Goal: Task Accomplishment & Management: Manage account settings

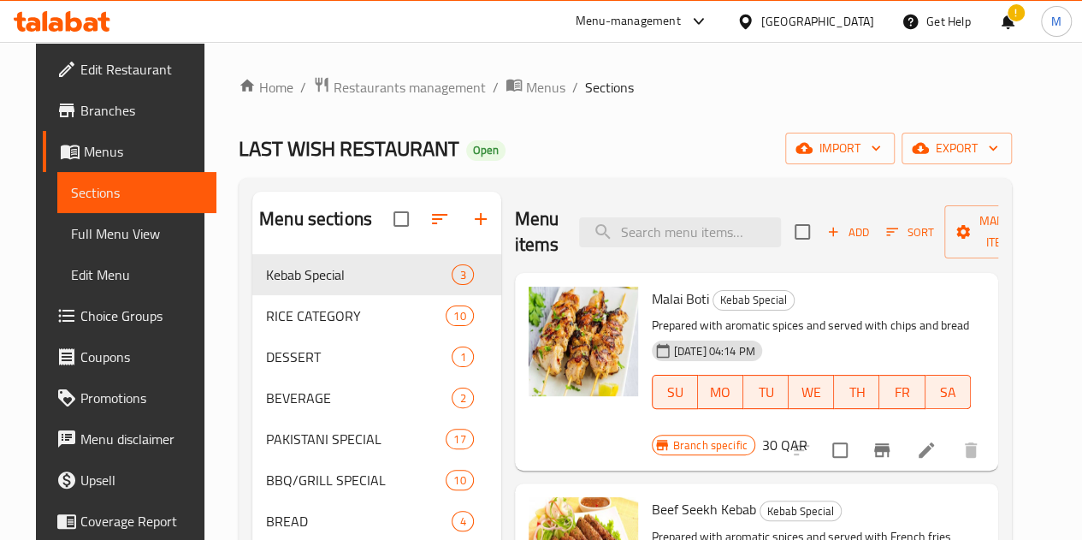
click at [239, 103] on div "Home / Restaurants management / Menus / Sections LAST WISH RESTAURANT Open impo…" at bounding box center [625, 410] width 773 height 669
click at [239, 95] on link "Home" at bounding box center [266, 87] width 55 height 21
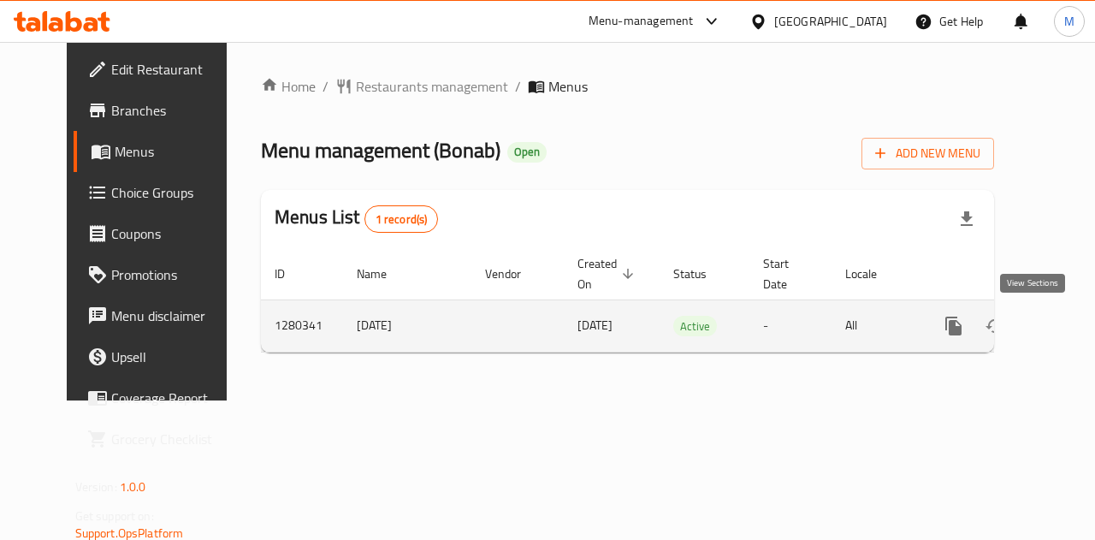
click at [1069, 324] on icon "enhanced table" at bounding box center [1076, 325] width 15 height 15
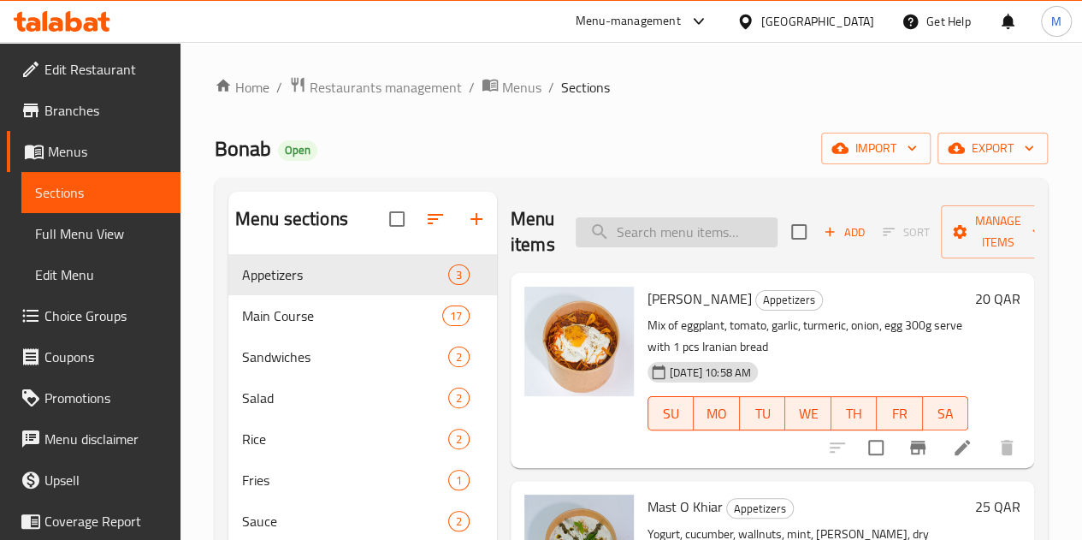
click at [604, 244] on input "search" at bounding box center [677, 232] width 202 height 30
paste input "2.Joujeh sulthan with rice"
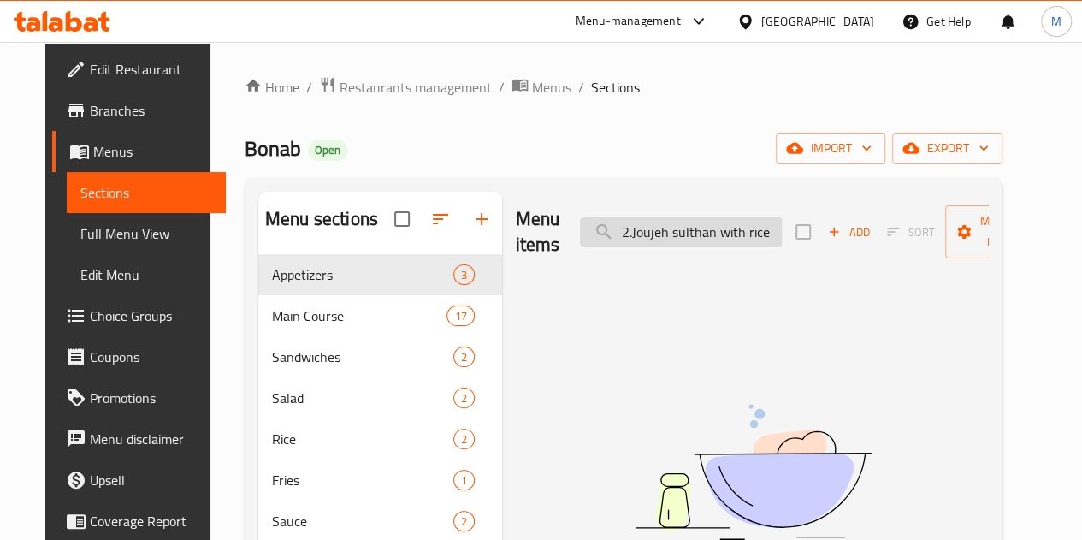
click at [587, 234] on input "2.Joujeh sulthan with rice" at bounding box center [681, 232] width 202 height 30
click at [592, 233] on input "2.Joujeh sulthan with rice" at bounding box center [681, 232] width 202 height 30
click at [729, 229] on input "Joujeh sulthan with rice" at bounding box center [681, 232] width 202 height 30
type input "J"
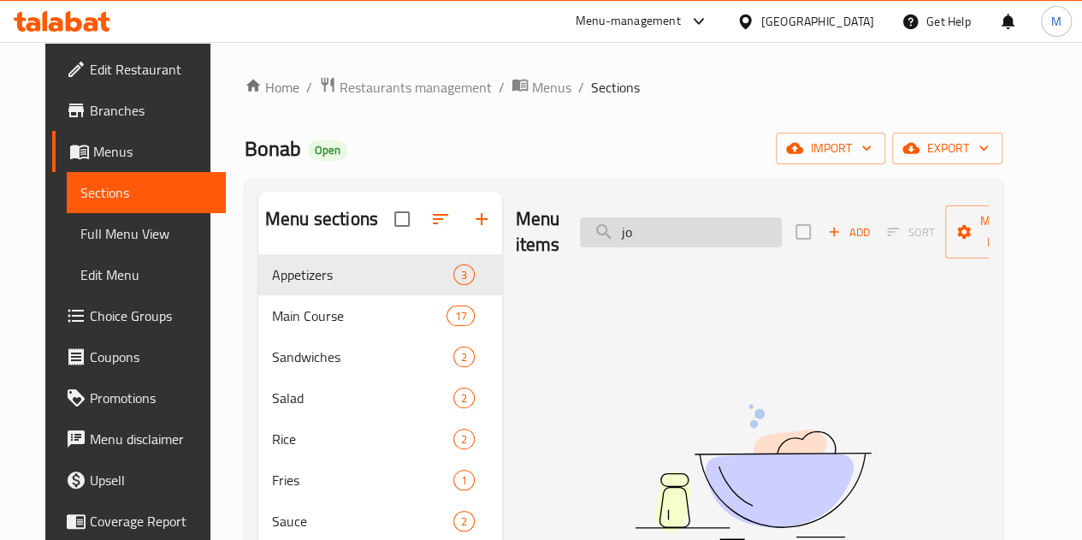
type input "j"
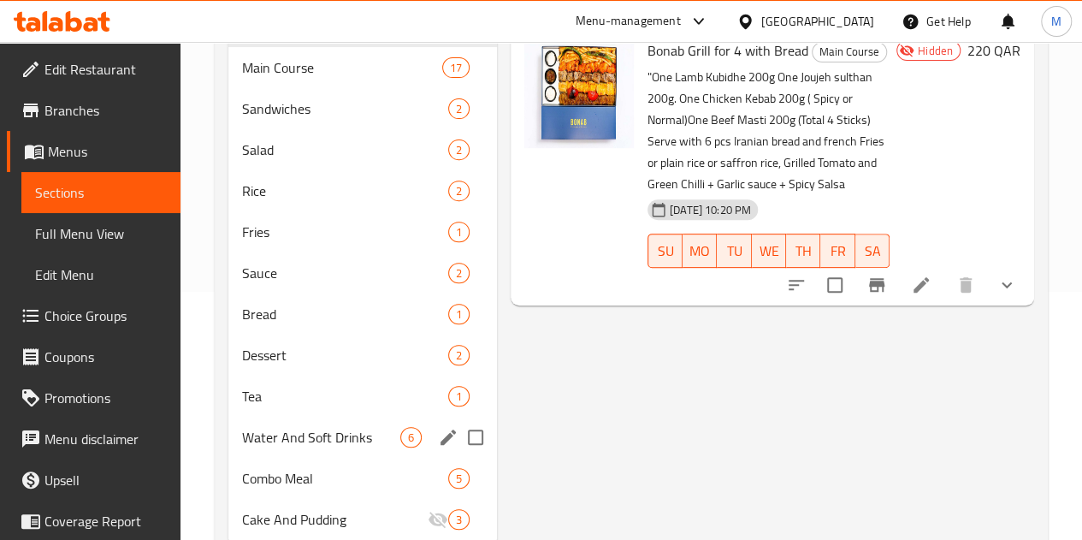
scroll to position [157, 0]
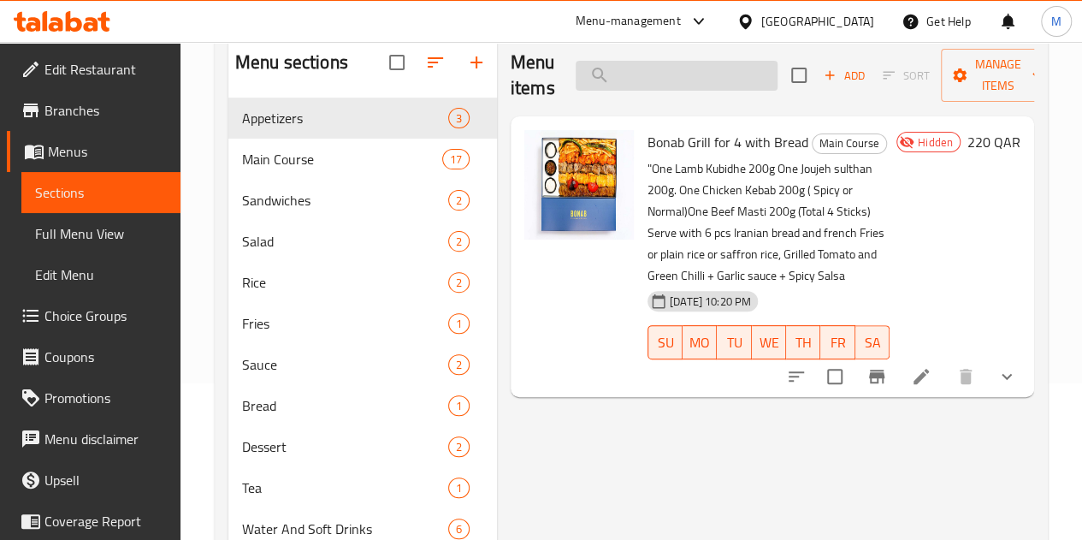
paste input "Tiramisu full cake"
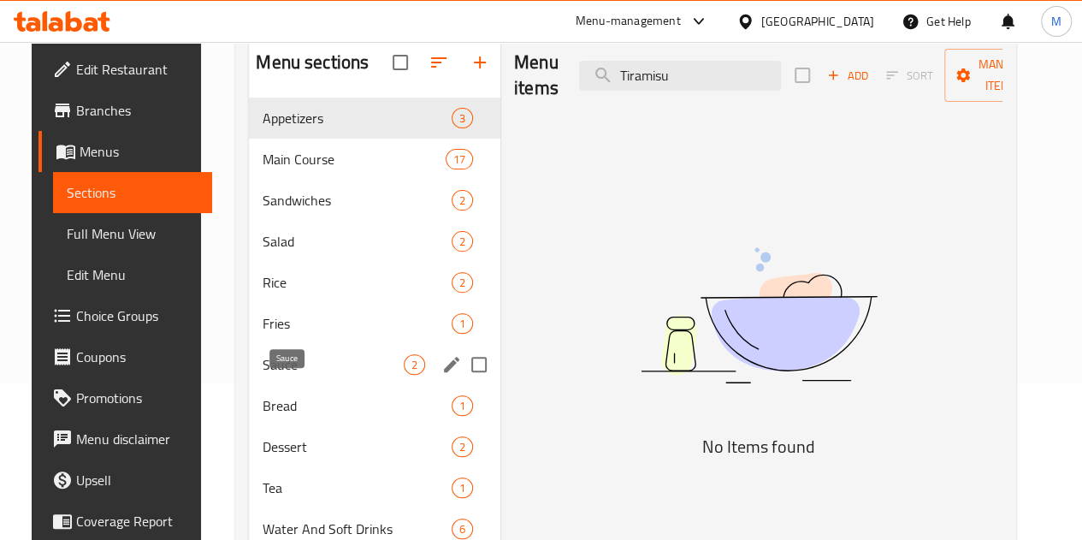
type input "Tiramisu"
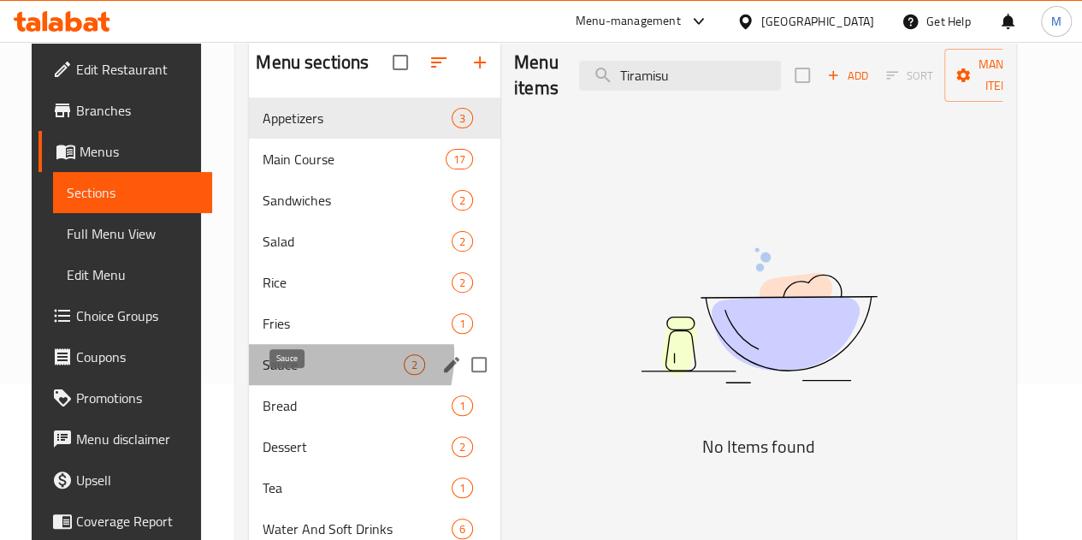
click at [281, 375] on span "Sauce" at bounding box center [333, 364] width 141 height 21
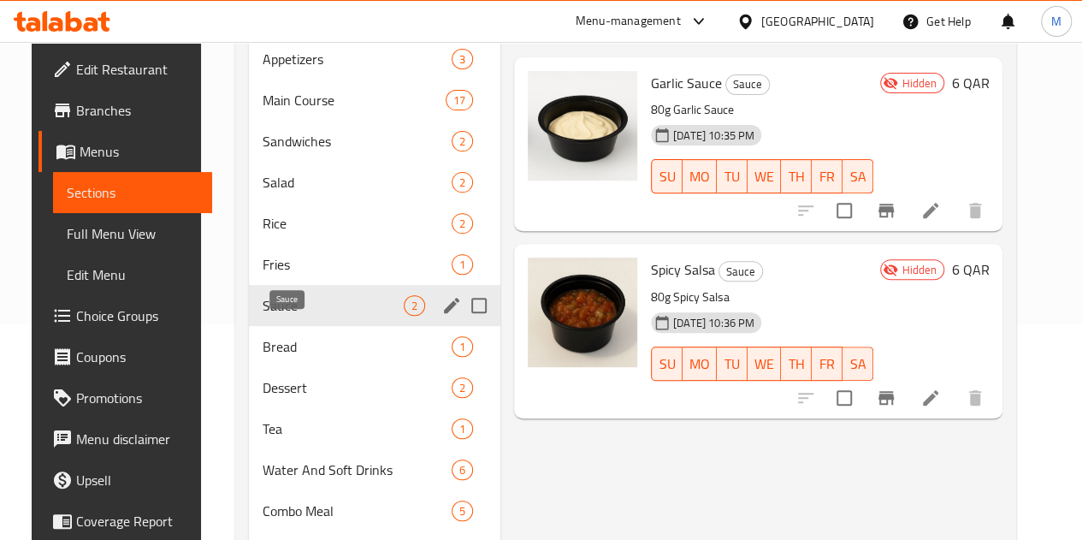
scroll to position [242, 0]
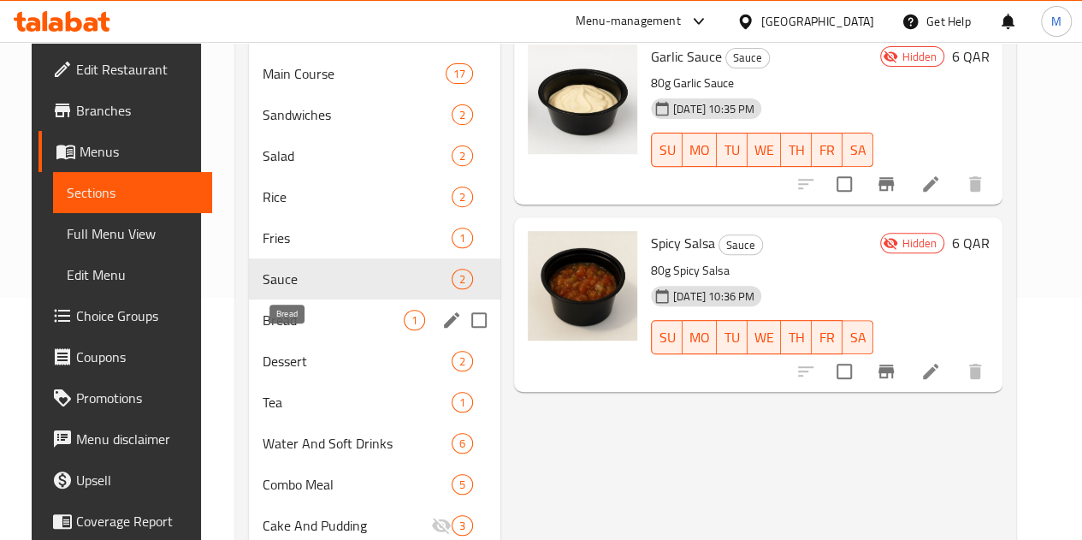
click at [296, 330] on span "Bread" at bounding box center [333, 320] width 141 height 21
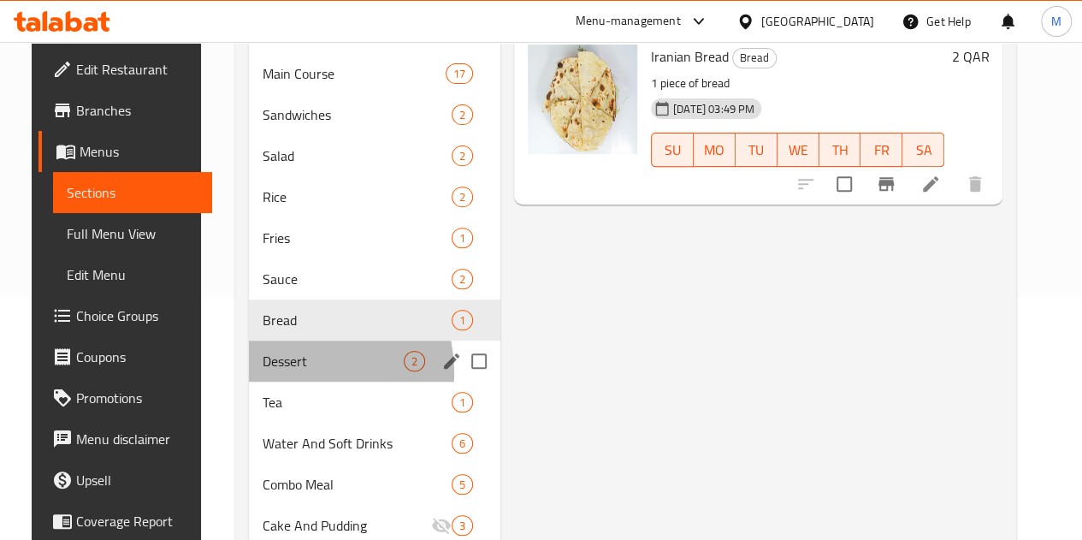
click at [277, 381] on div "Dessert 2" at bounding box center [374, 360] width 251 height 41
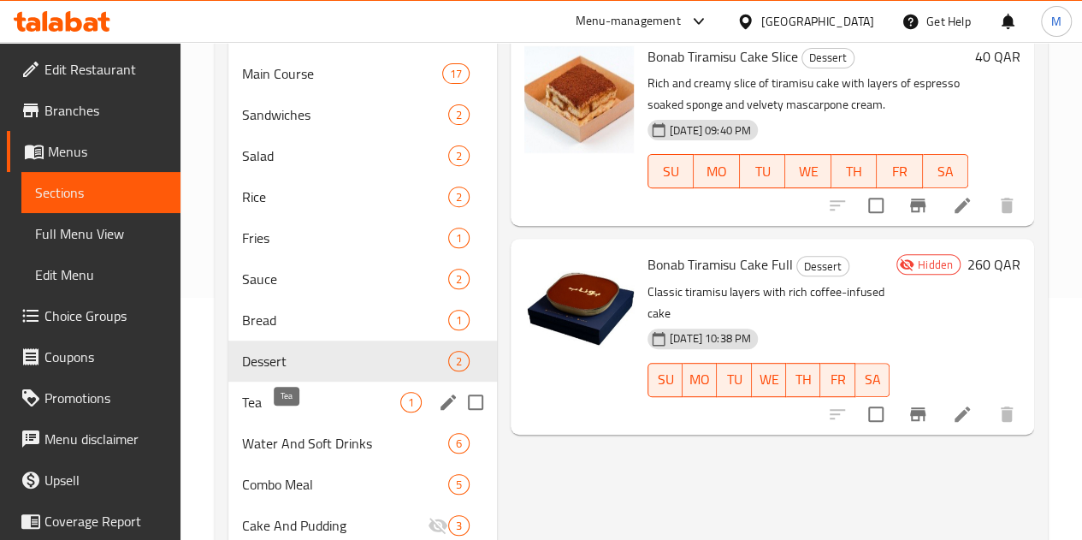
click at [279, 412] on span "Tea" at bounding box center [321, 402] width 158 height 21
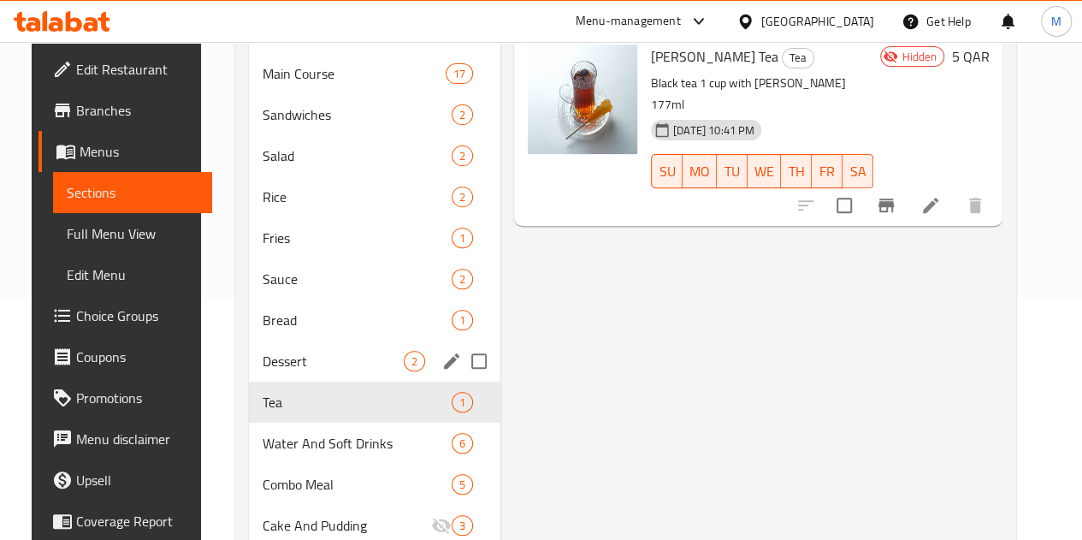
click at [272, 381] on div "Dessert 2" at bounding box center [374, 360] width 251 height 41
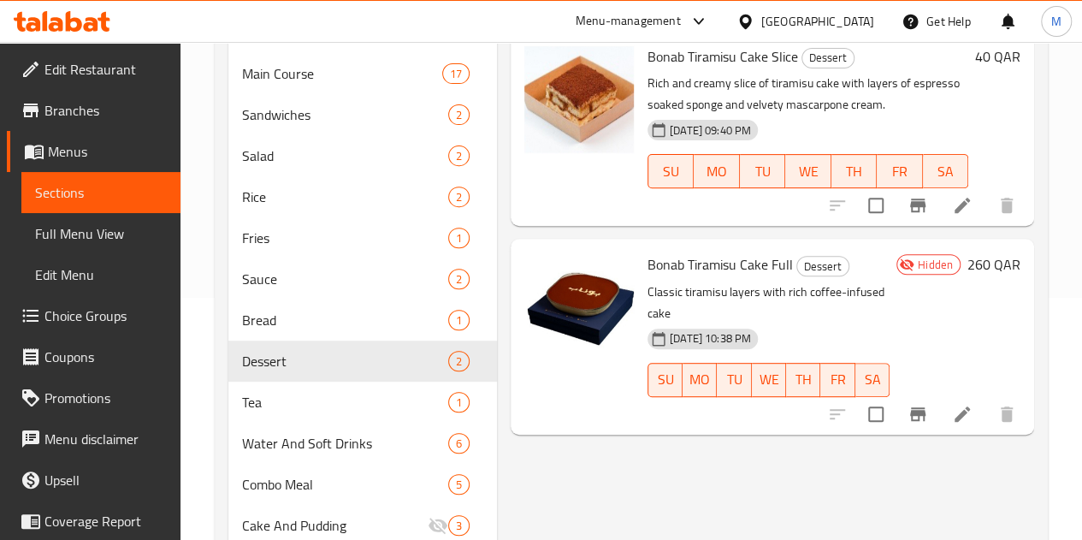
scroll to position [157, 0]
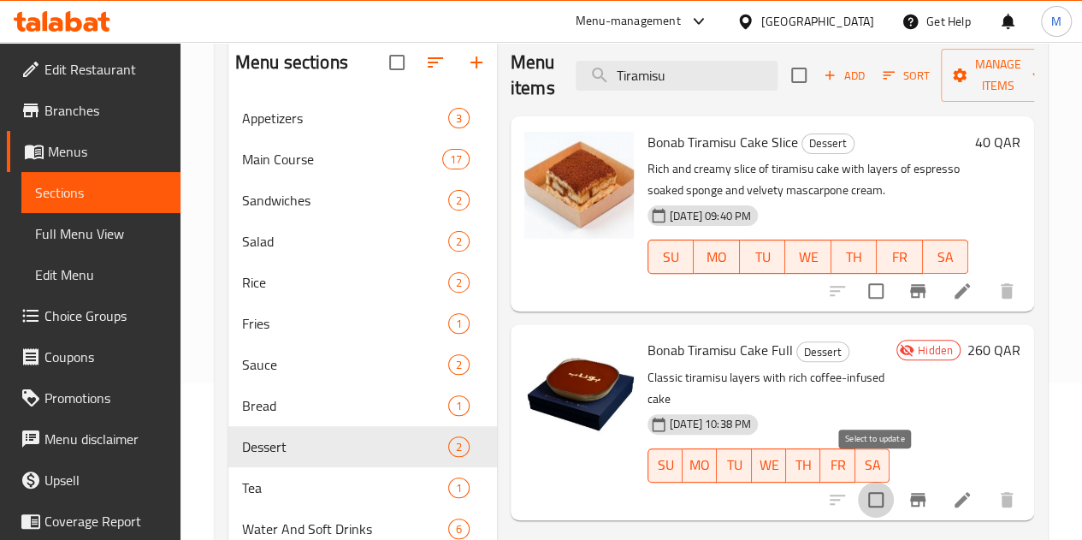
click at [883, 482] on input "checkbox" at bounding box center [876, 500] width 36 height 36
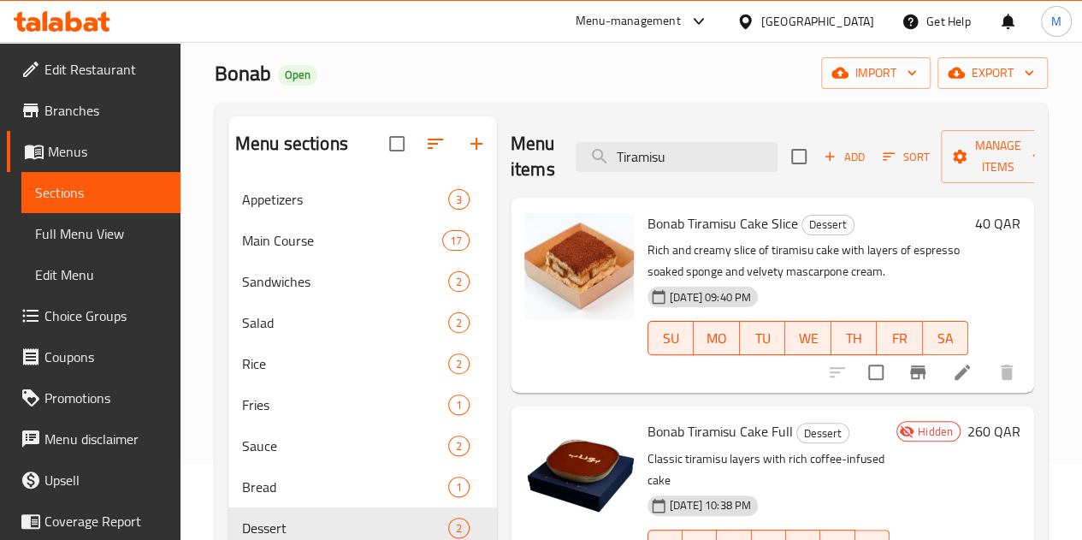
scroll to position [0, 0]
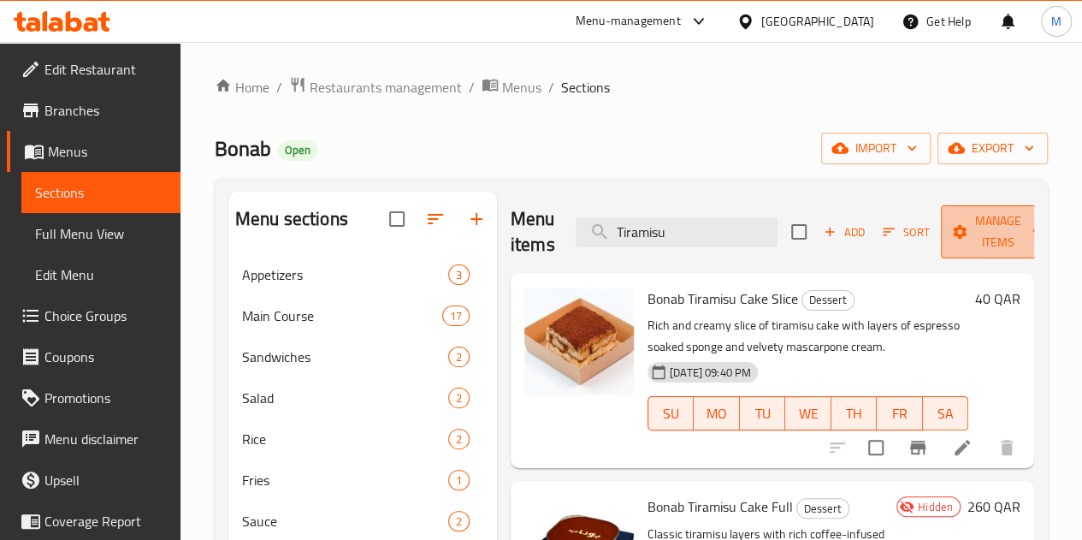
click at [961, 240] on span "Manage items" at bounding box center [998, 231] width 87 height 43
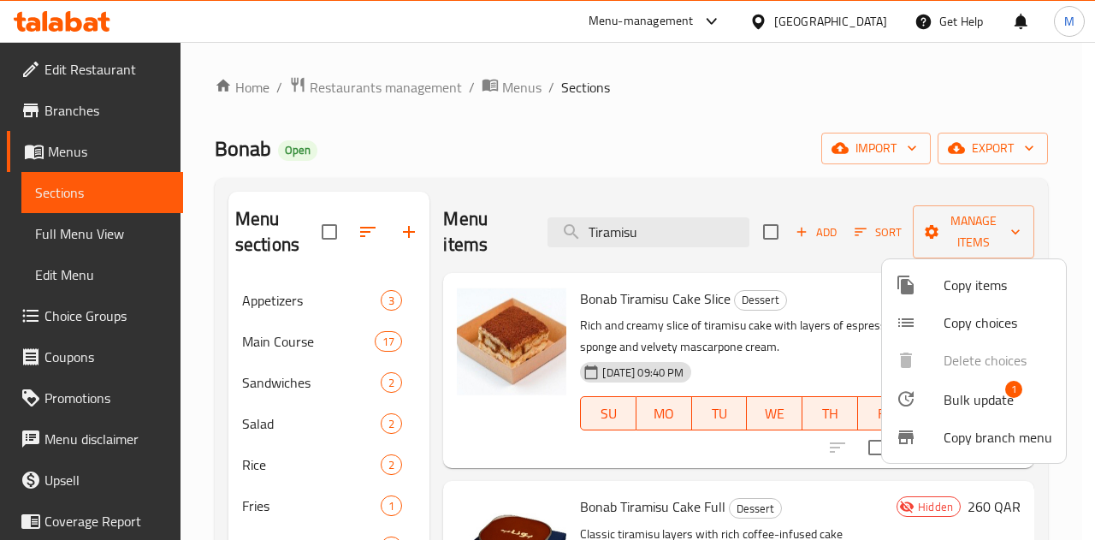
click at [961, 399] on span "Bulk update" at bounding box center [978, 399] width 70 height 21
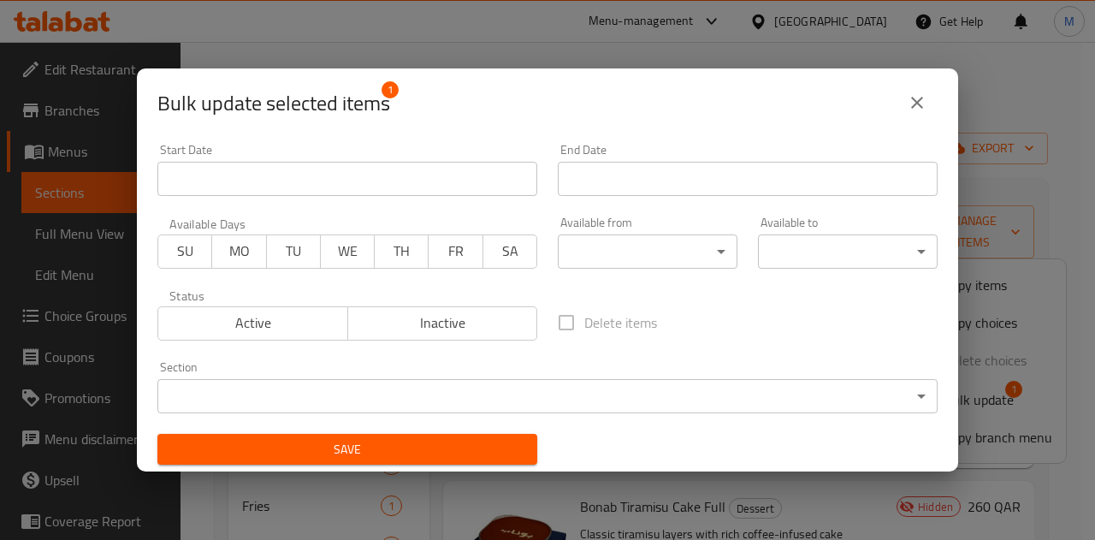
drag, startPoint x: 282, startPoint y: 322, endPoint x: 319, endPoint y: 337, distance: 39.6
click at [287, 322] on span "Active" at bounding box center [253, 322] width 176 height 25
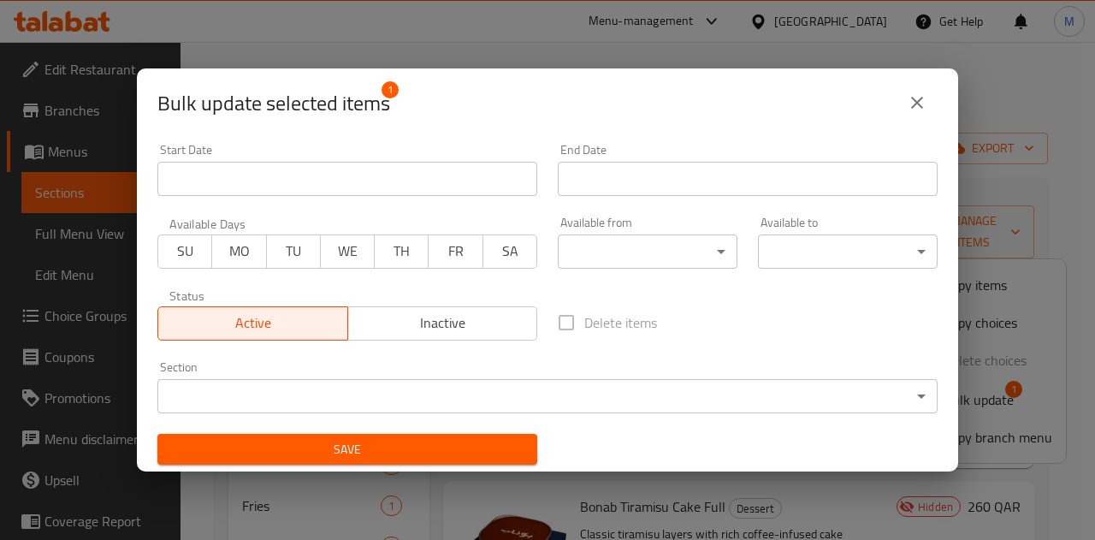
click at [470, 455] on span "Save" at bounding box center [347, 449] width 352 height 21
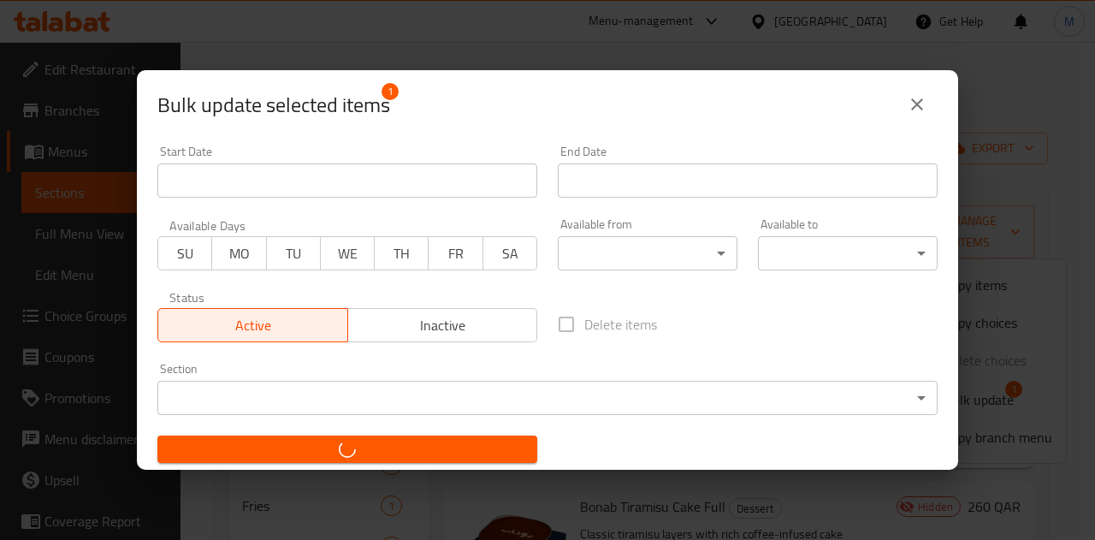
checkbox input "false"
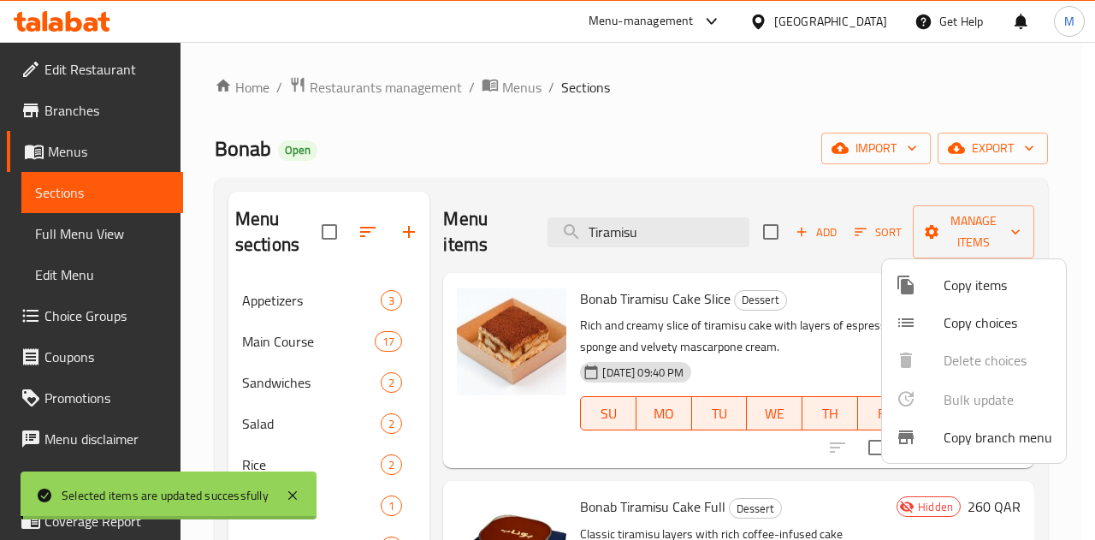
click at [920, 103] on div at bounding box center [547, 270] width 1095 height 540
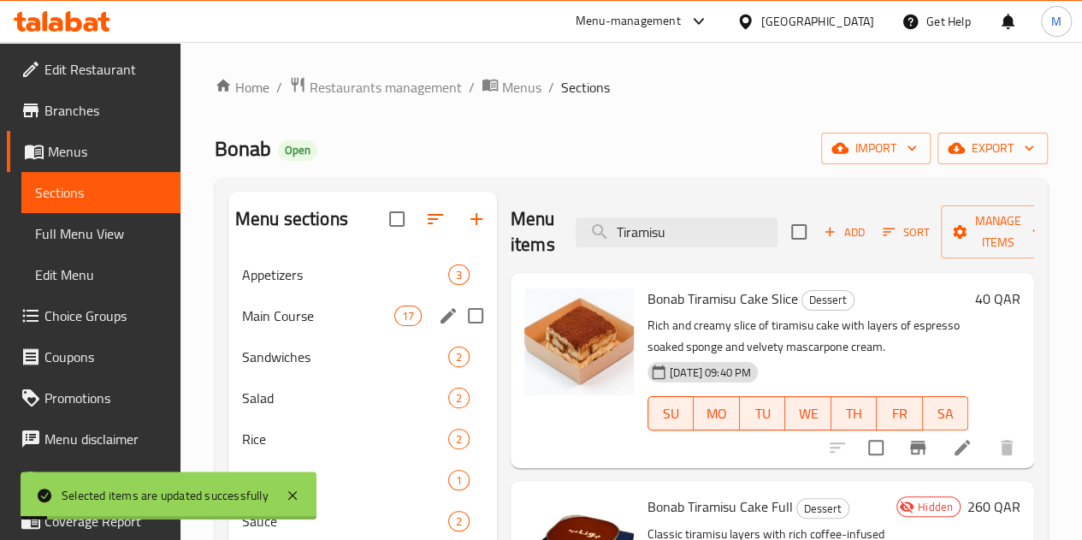
click at [294, 326] on span "Main Course" at bounding box center [318, 315] width 152 height 21
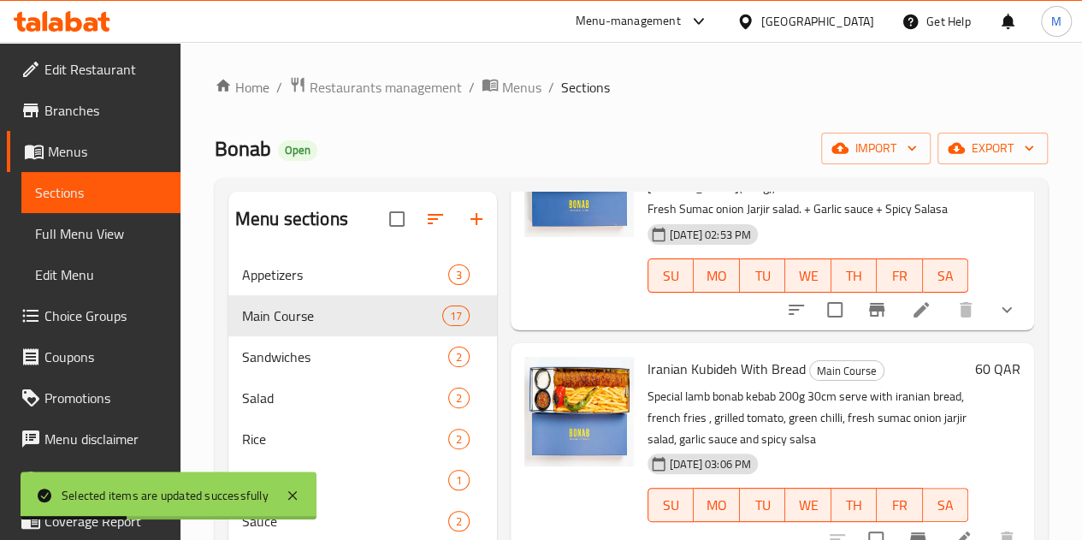
scroll to position [1369, 0]
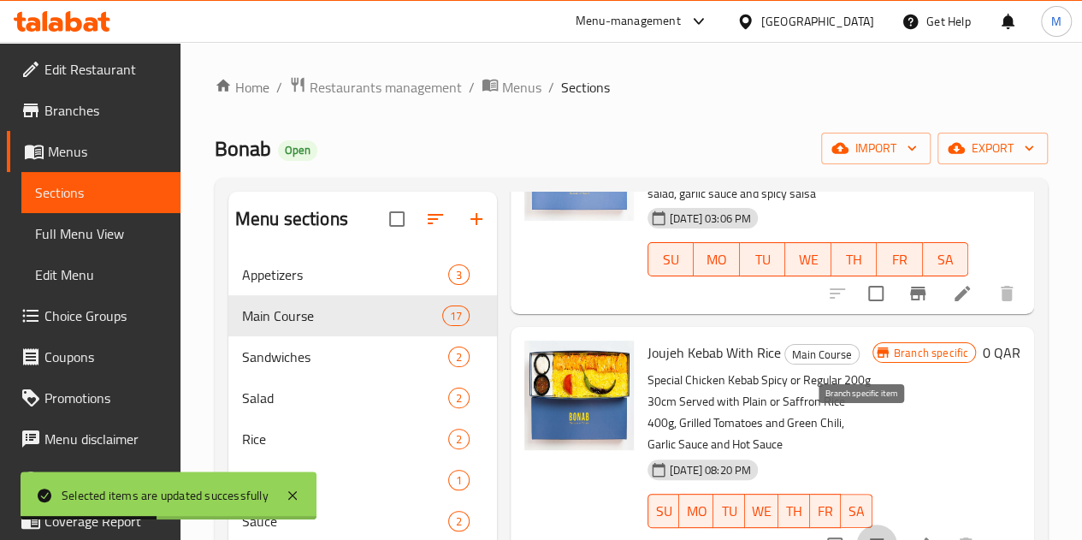
click at [866, 535] on icon "Branch-specific-item" at bounding box center [876, 545] width 21 height 21
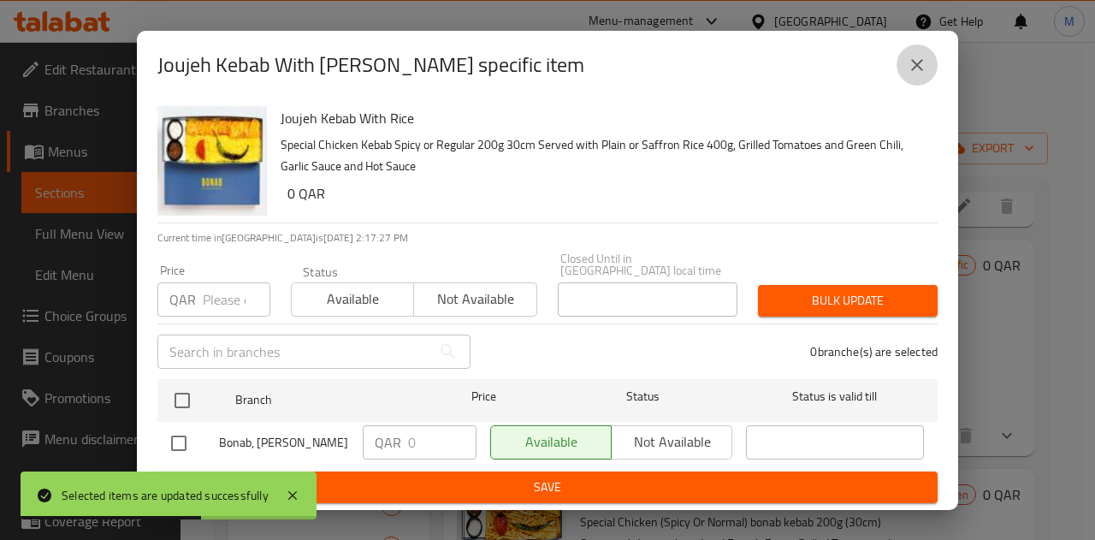
click at [907, 83] on button "close" at bounding box center [916, 64] width 41 height 41
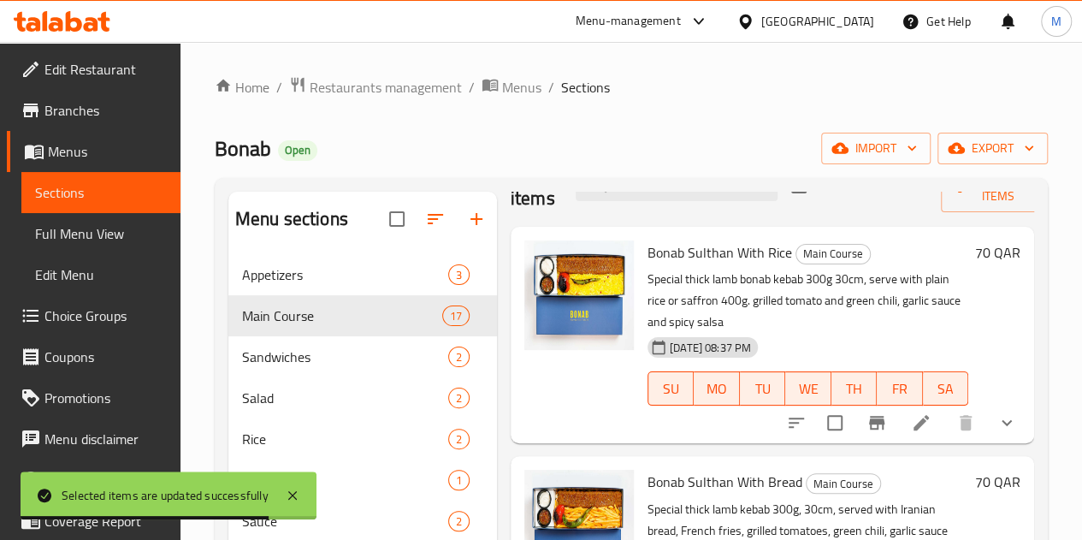
scroll to position [0, 0]
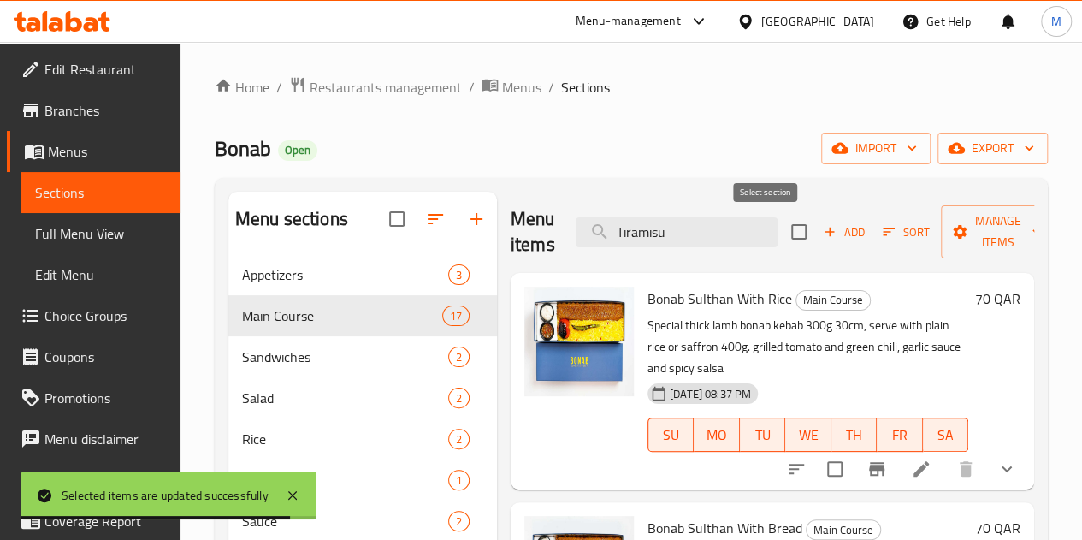
drag, startPoint x: 763, startPoint y: 219, endPoint x: 790, endPoint y: 225, distance: 28.0
click at [781, 220] on input "checkbox" at bounding box center [799, 232] width 36 height 36
checkbox input "true"
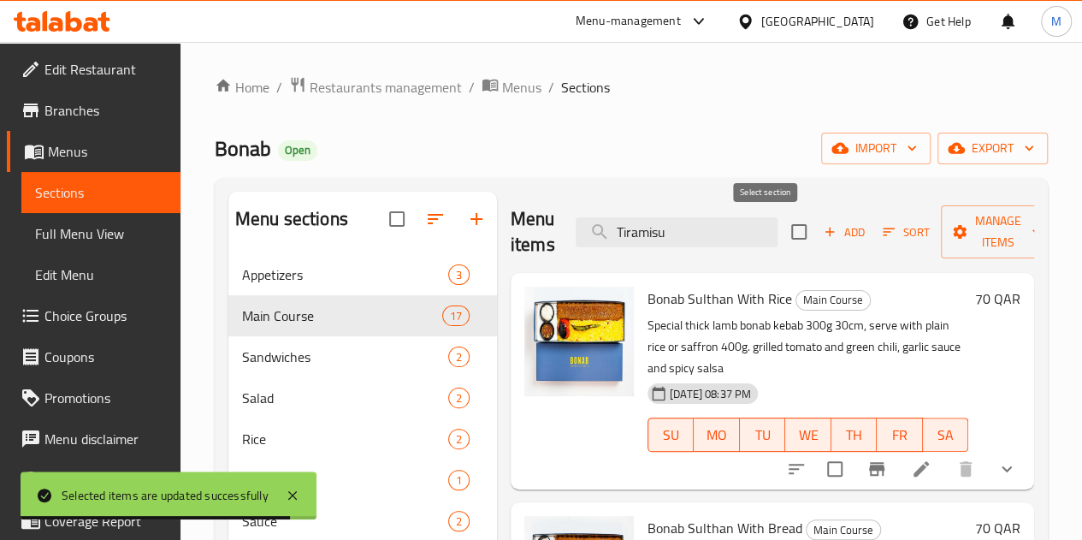
checkbox input "true"
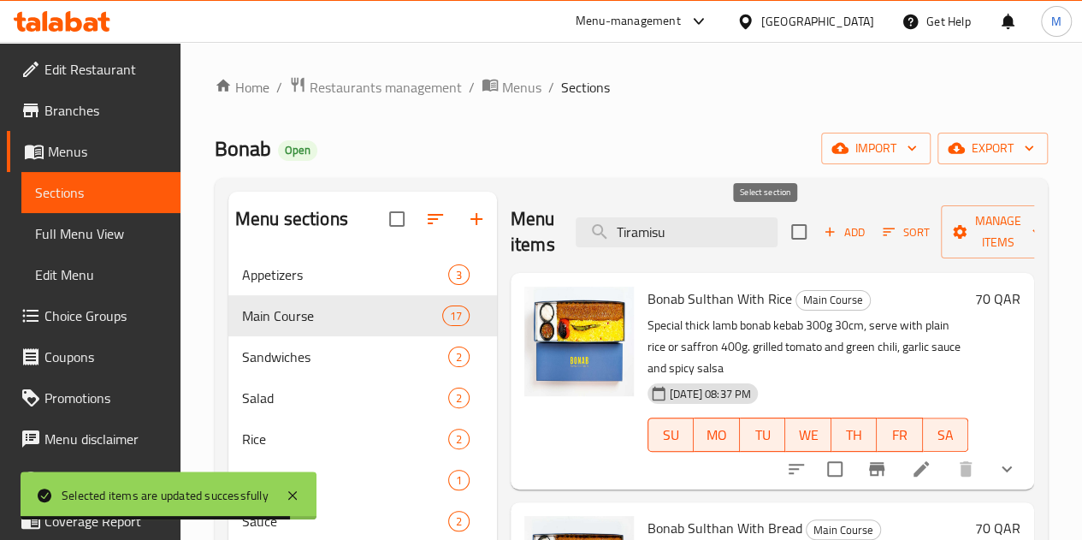
checkbox input "true"
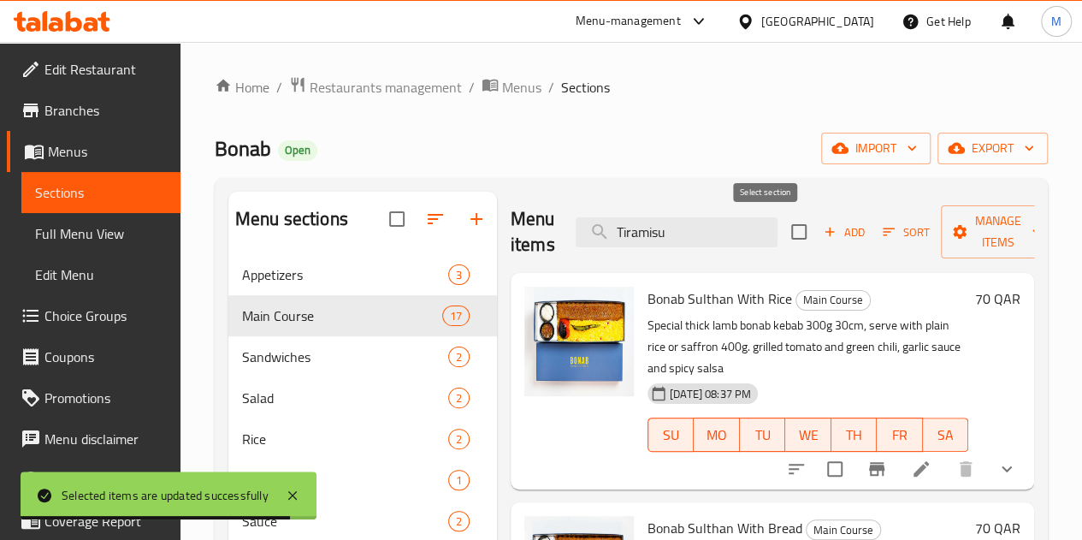
checkbox input "true"
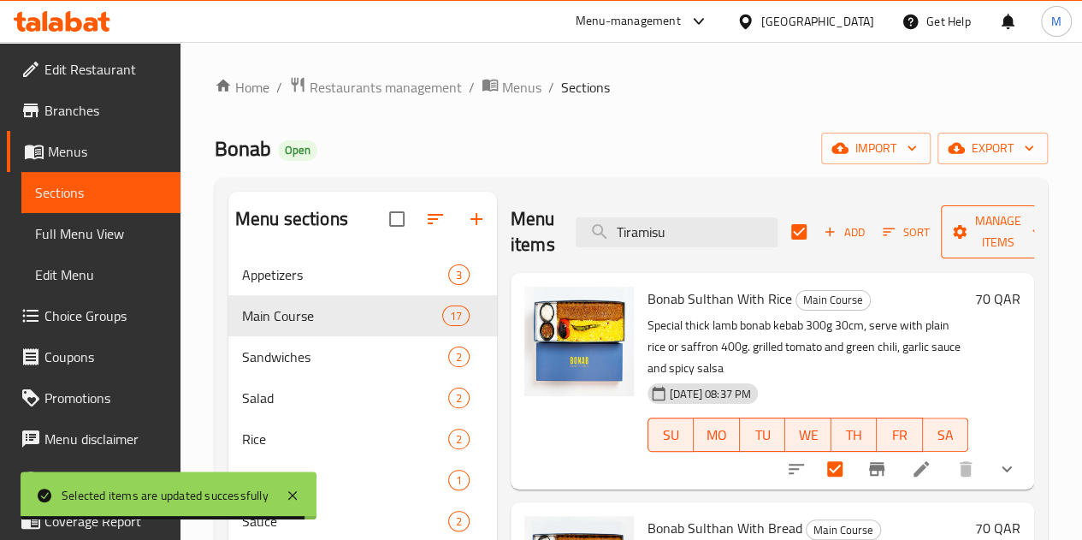
click at [959, 233] on span "Manage items" at bounding box center [998, 231] width 87 height 43
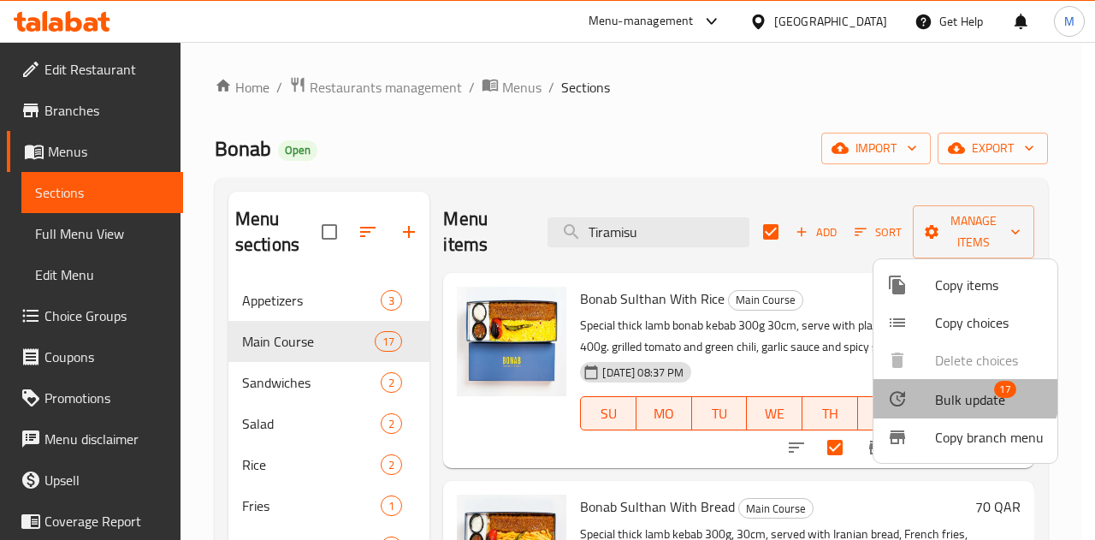
click at [956, 391] on span "Bulk update" at bounding box center [970, 399] width 70 height 21
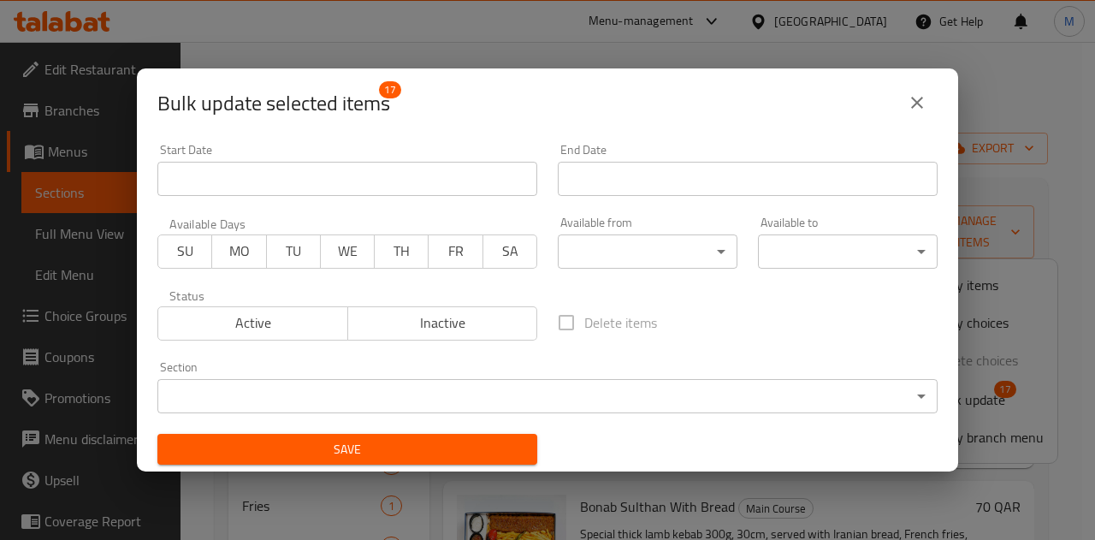
click at [286, 319] on span "Active" at bounding box center [253, 322] width 176 height 25
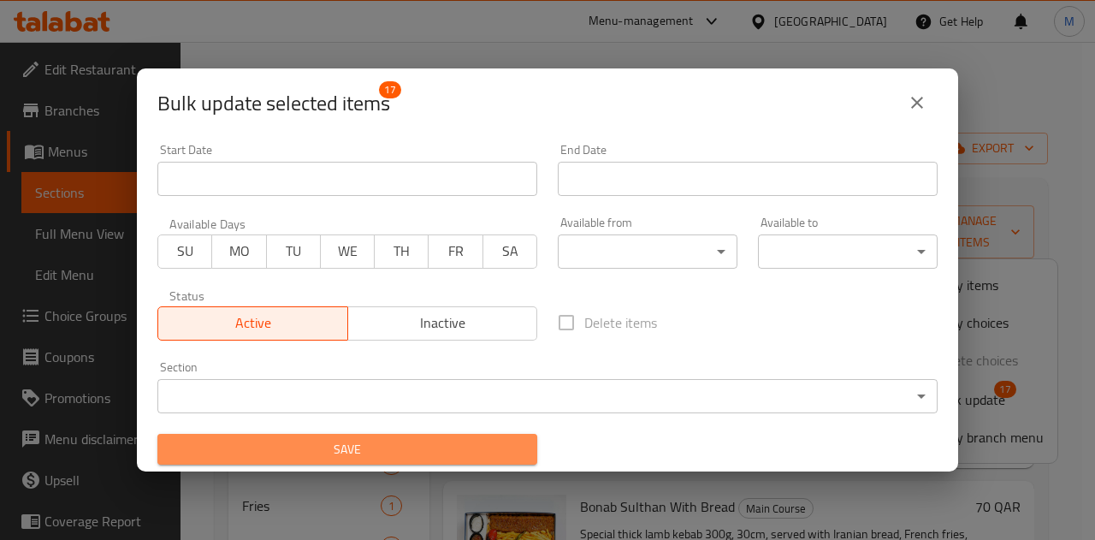
click at [448, 449] on span "Save" at bounding box center [347, 449] width 352 height 21
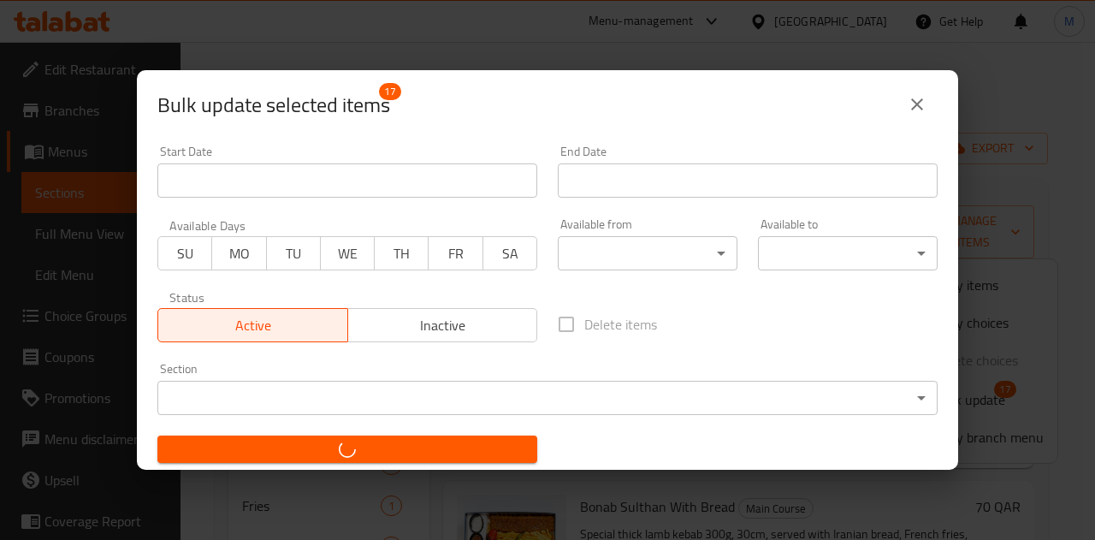
checkbox input "false"
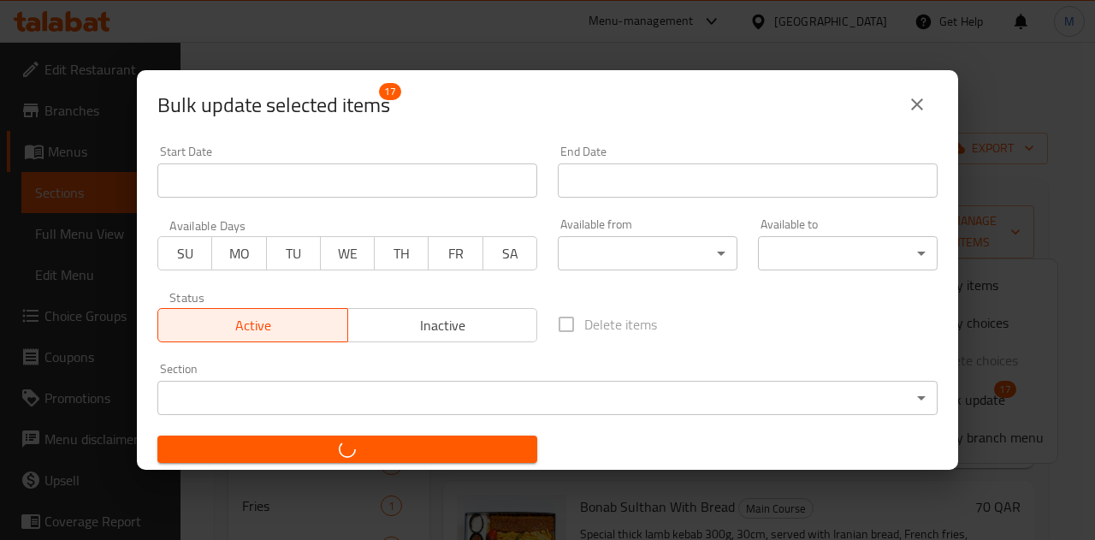
checkbox input "false"
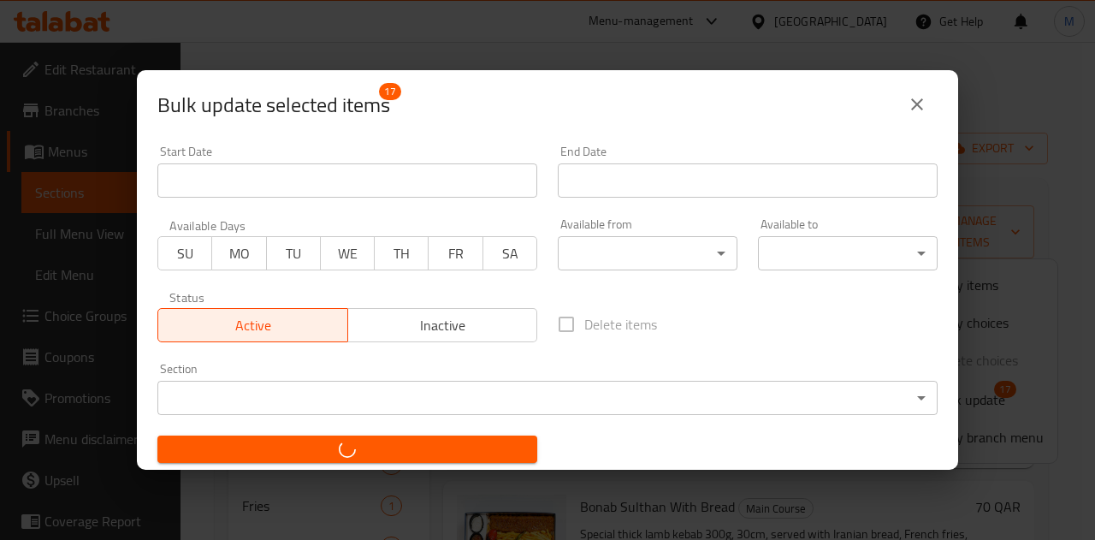
checkbox input "false"
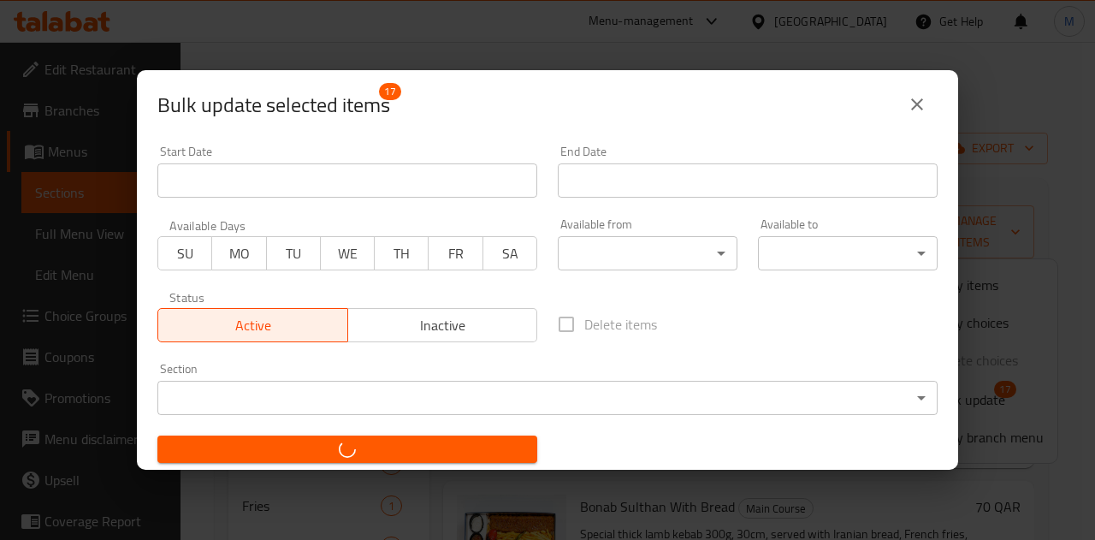
checkbox input "false"
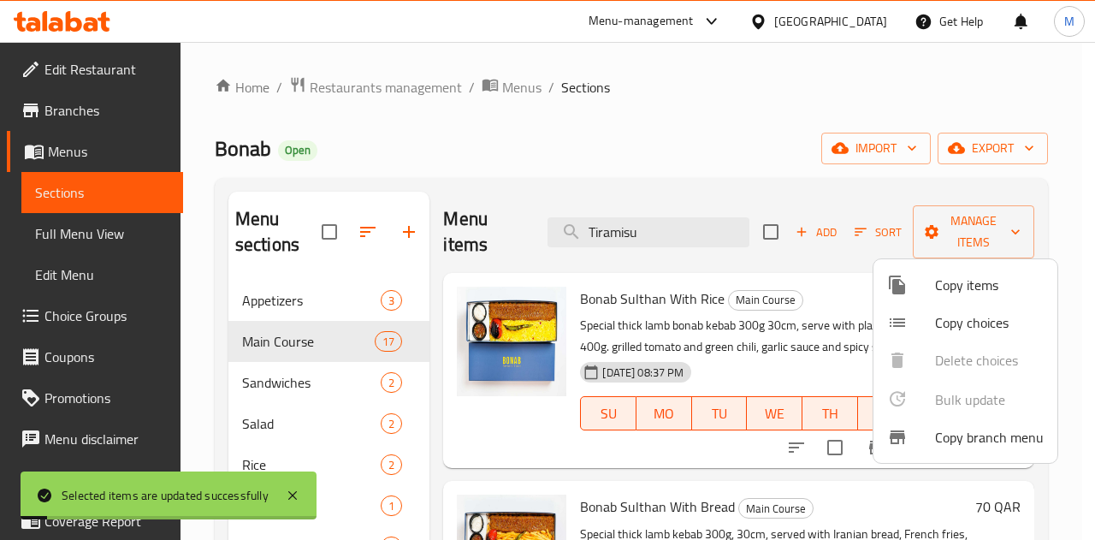
click at [281, 394] on div at bounding box center [547, 270] width 1095 height 540
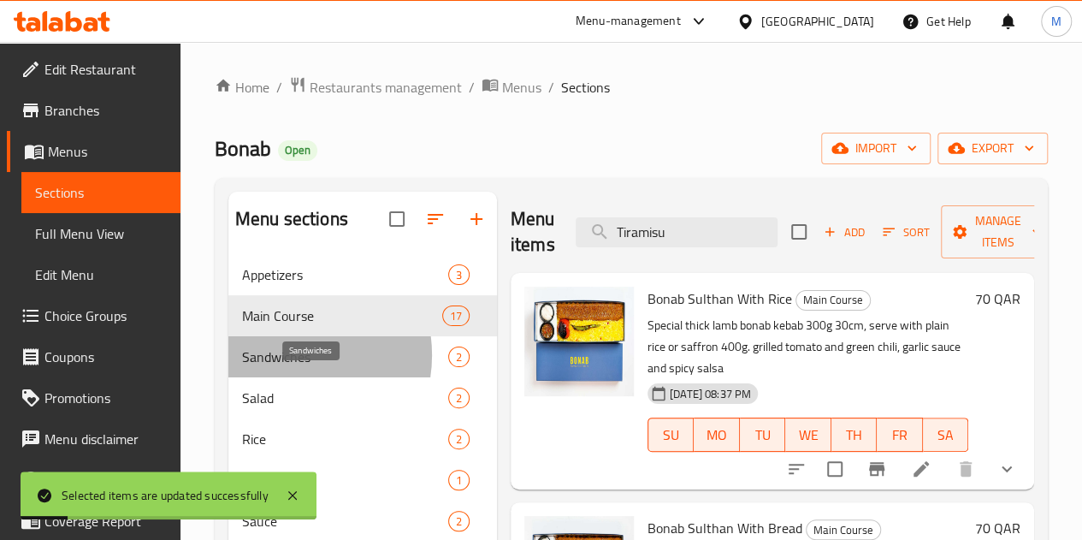
click at [284, 367] on span "Sandwiches" at bounding box center [345, 356] width 206 height 21
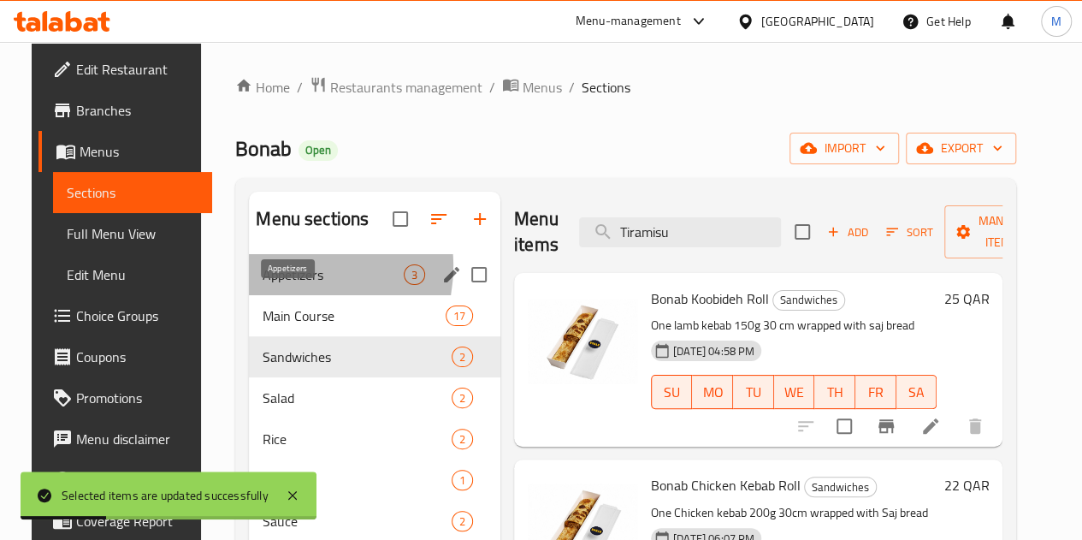
click at [264, 285] on span "Appetizers" at bounding box center [333, 274] width 141 height 21
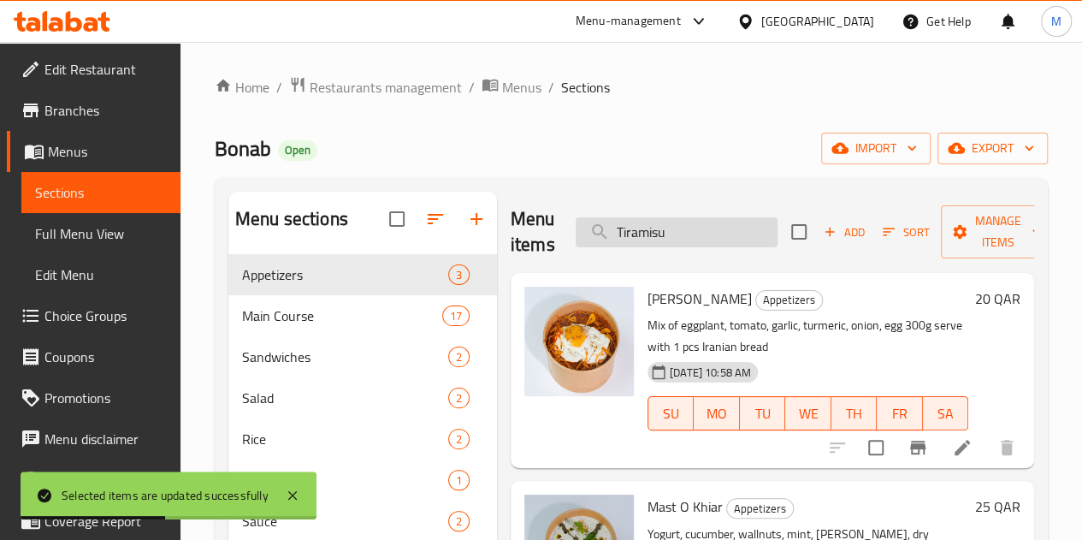
click at [661, 233] on input "Tiramisu" at bounding box center [677, 232] width 202 height 30
click at [660, 232] on input "Tiramisu" at bounding box center [677, 232] width 202 height 30
click at [660, 227] on input "Tiramisu" at bounding box center [677, 232] width 202 height 30
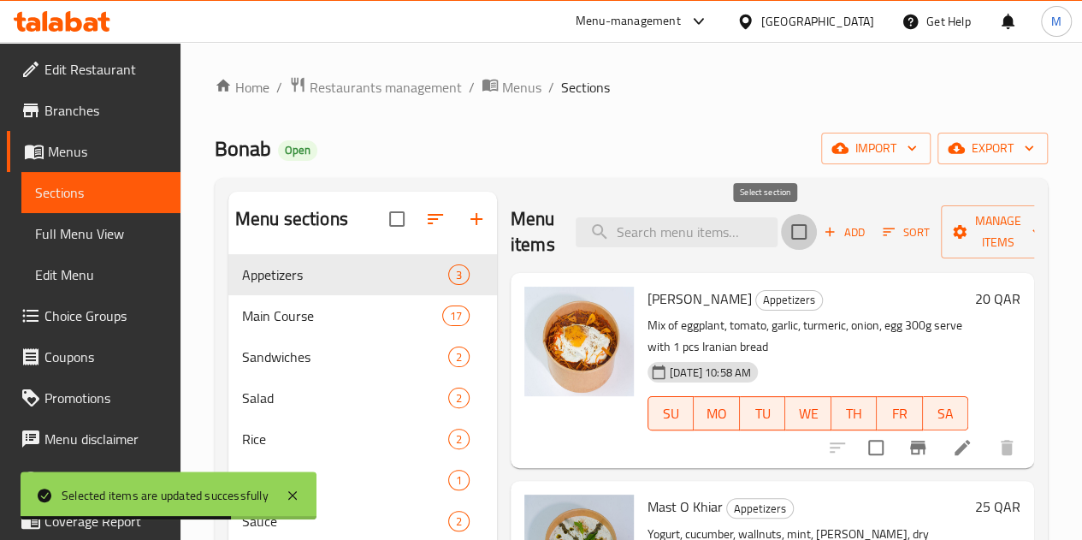
click at [781, 235] on input "checkbox" at bounding box center [799, 232] width 36 height 36
checkbox input "true"
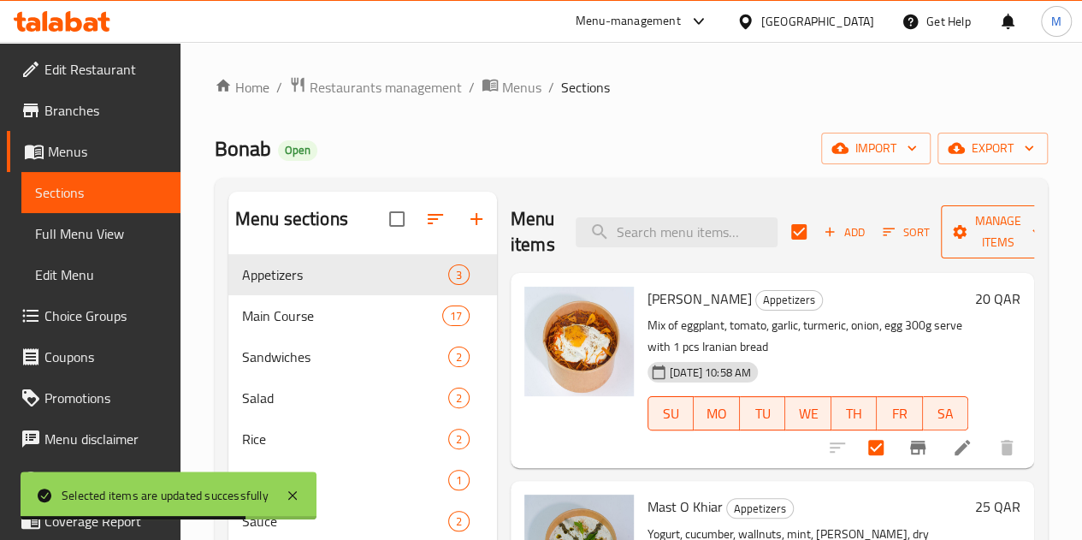
click at [951, 240] on icon "button" at bounding box center [959, 231] width 17 height 17
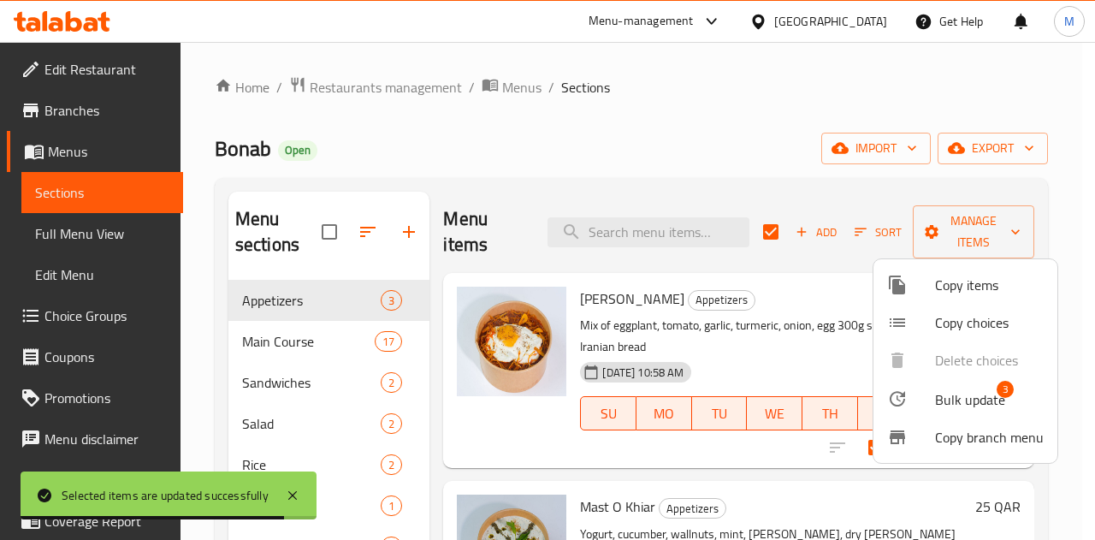
click at [937, 402] on span "Bulk update" at bounding box center [970, 399] width 70 height 21
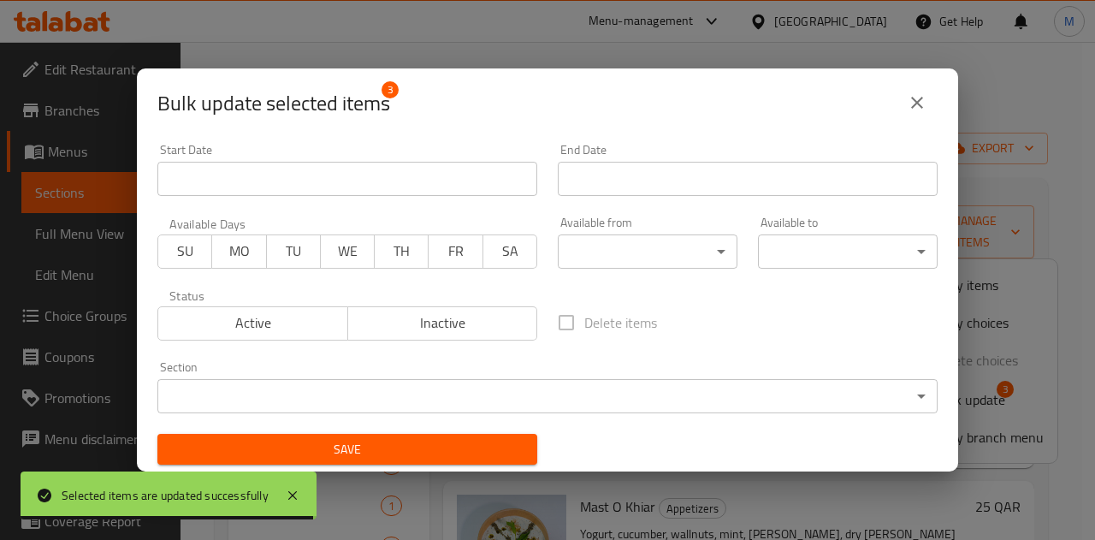
click at [280, 320] on span "Active" at bounding box center [253, 322] width 176 height 25
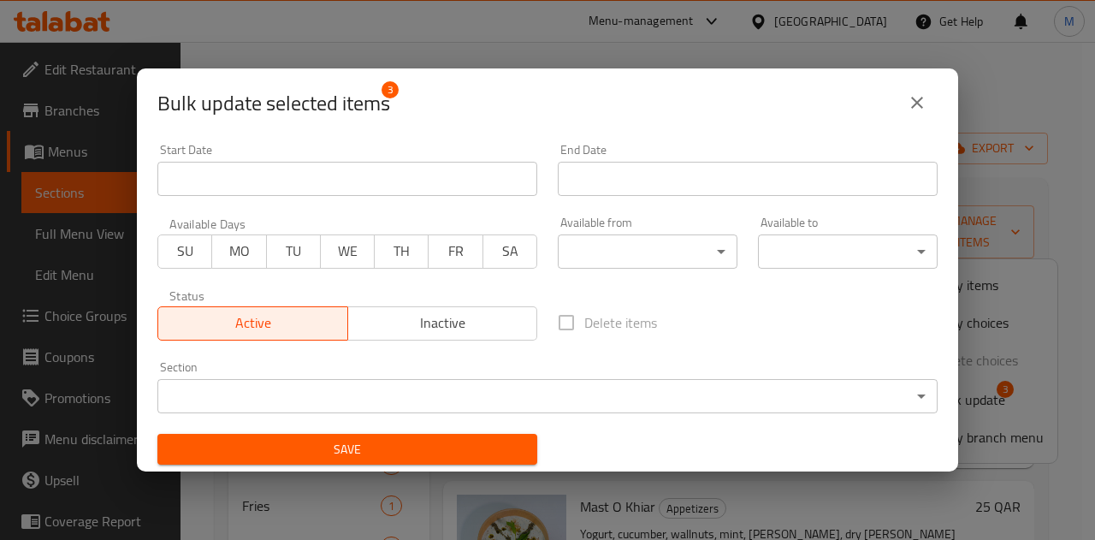
drag, startPoint x: 426, startPoint y: 450, endPoint x: 486, endPoint y: 405, distance: 74.6
click at [425, 450] on span "Save" at bounding box center [347, 449] width 352 height 21
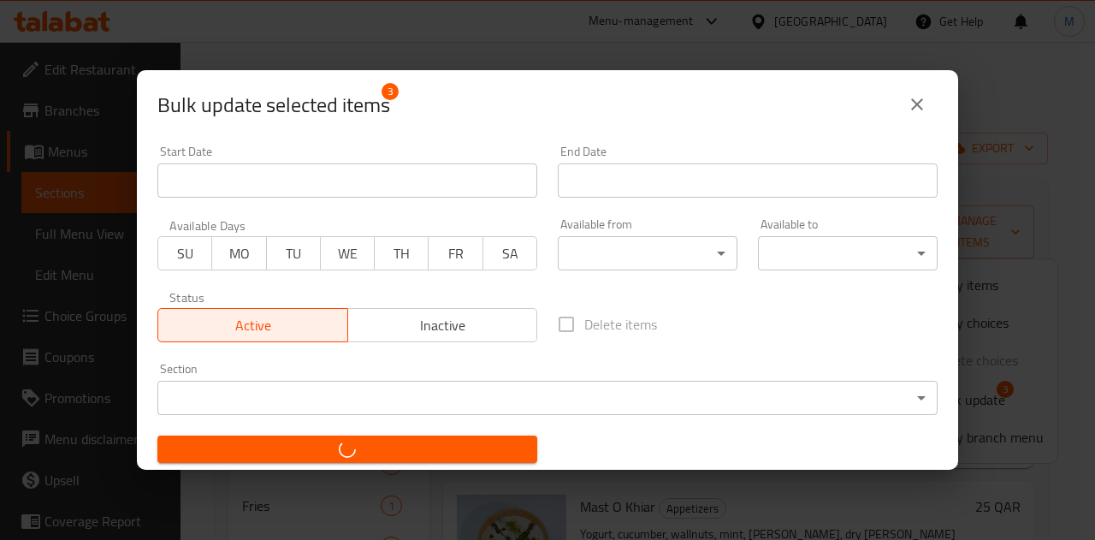
checkbox input "false"
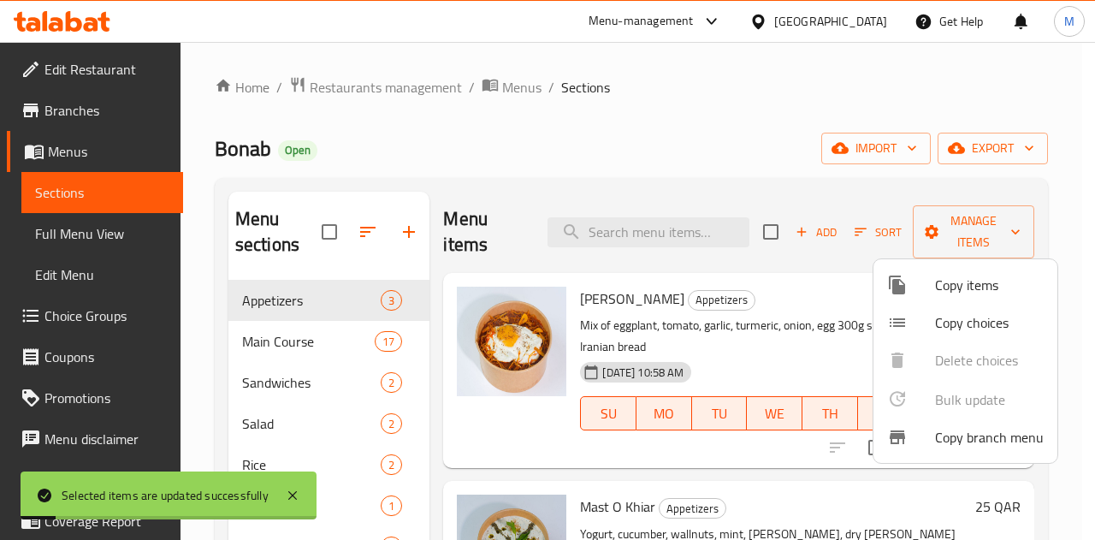
click at [284, 347] on div at bounding box center [547, 270] width 1095 height 540
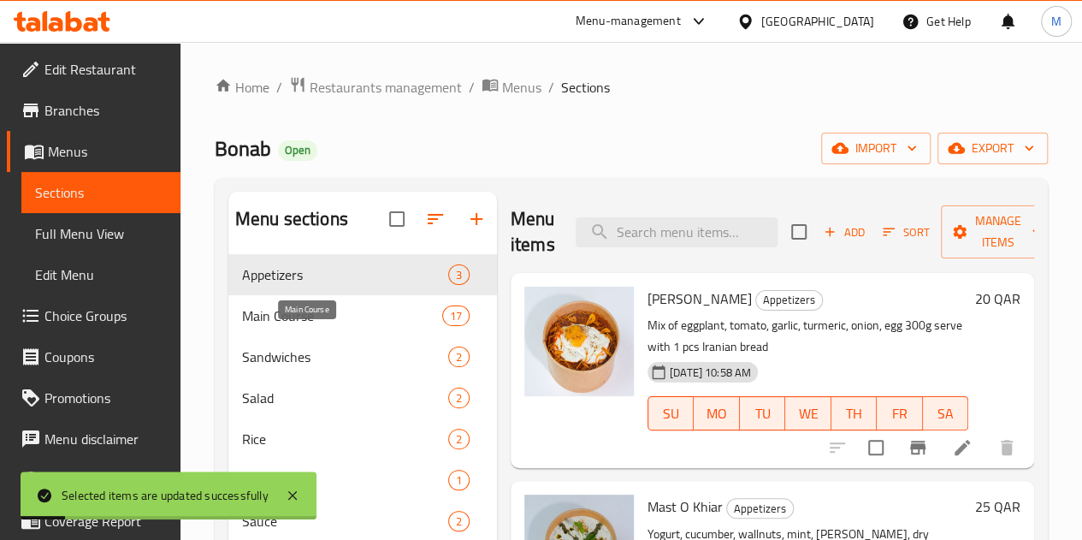
click at [285, 326] on span "Main Course" at bounding box center [342, 315] width 200 height 21
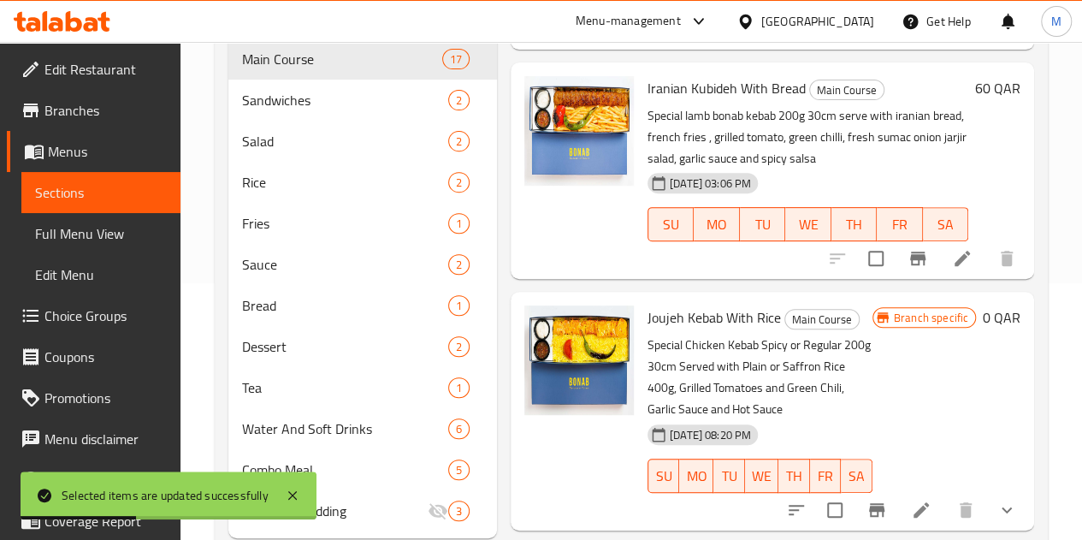
scroll to position [1283, 0]
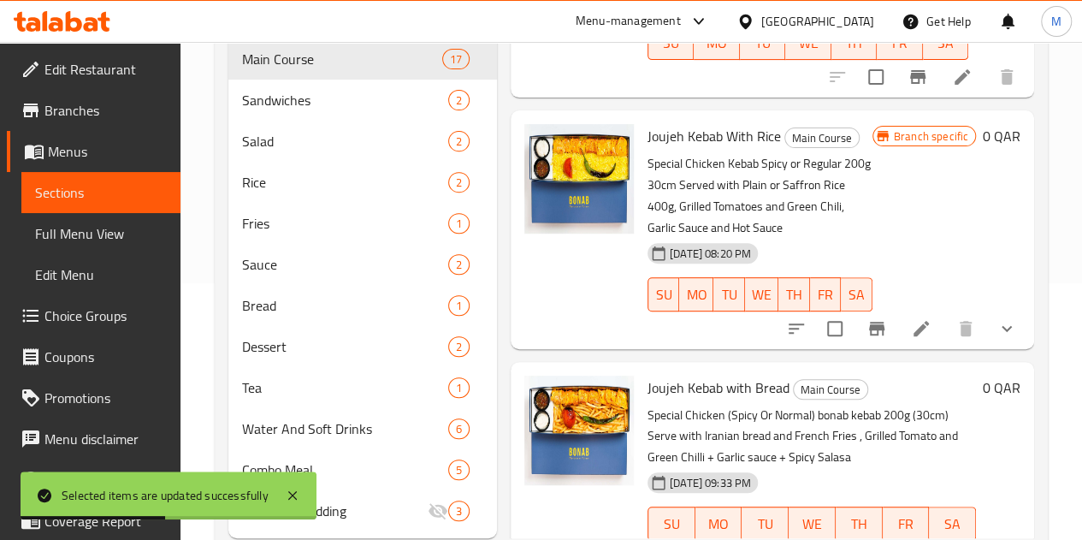
click at [866, 318] on icon "Branch-specific-item" at bounding box center [876, 328] width 21 height 21
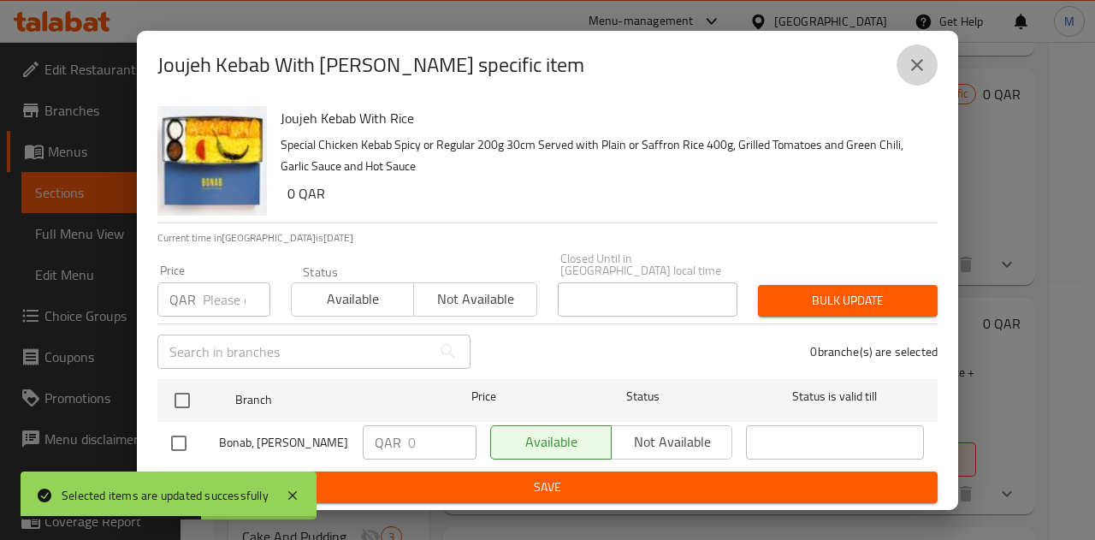
click at [926, 69] on icon "close" at bounding box center [917, 65] width 21 height 21
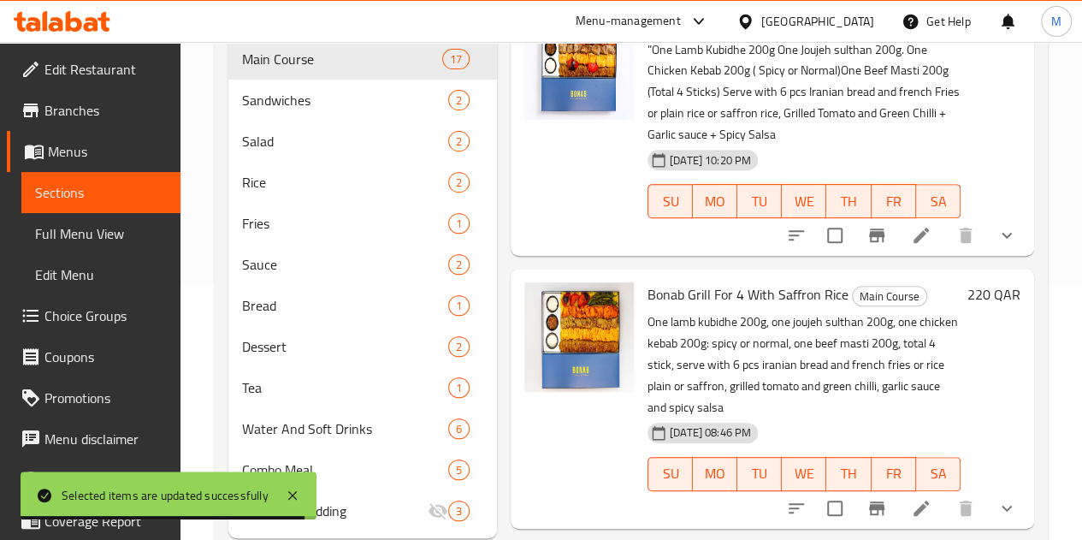
scroll to position [328, 0]
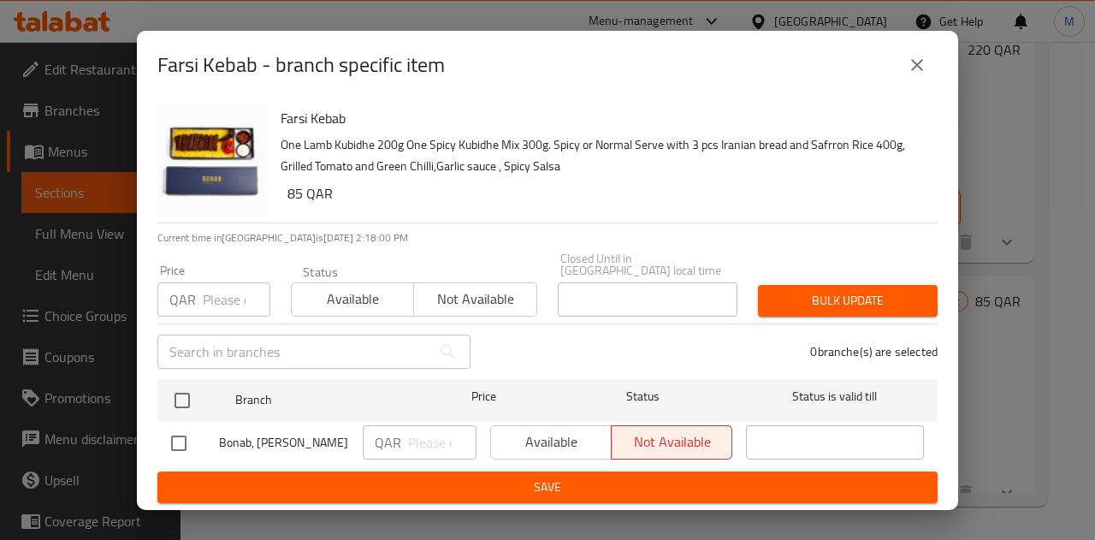
click at [549, 434] on div "Available Not available" at bounding box center [611, 442] width 242 height 34
click at [558, 418] on div "Available Not available" at bounding box center [611, 443] width 256 height 50
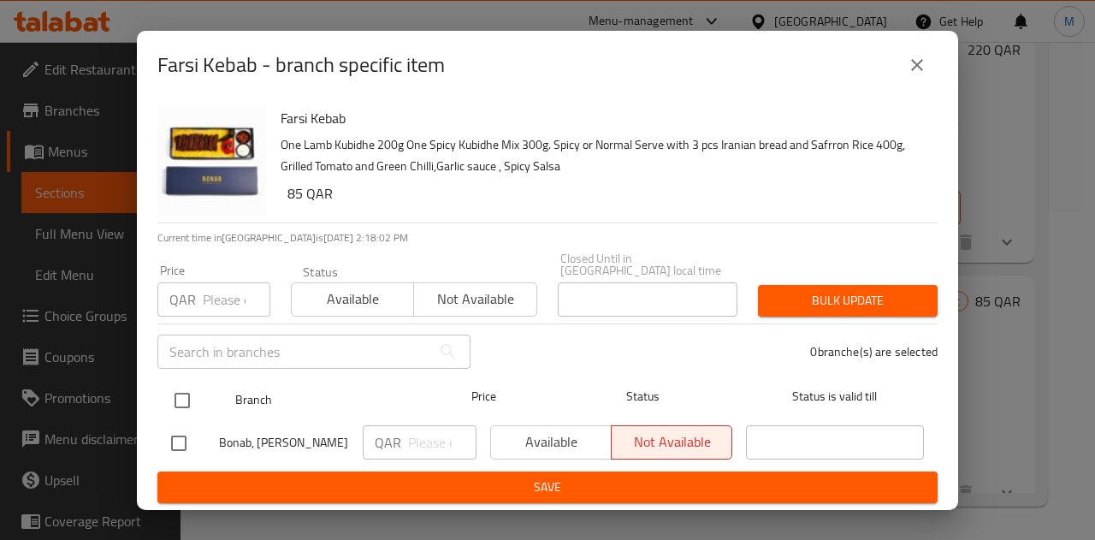
click at [184, 393] on input "checkbox" at bounding box center [182, 400] width 36 height 36
checkbox input "true"
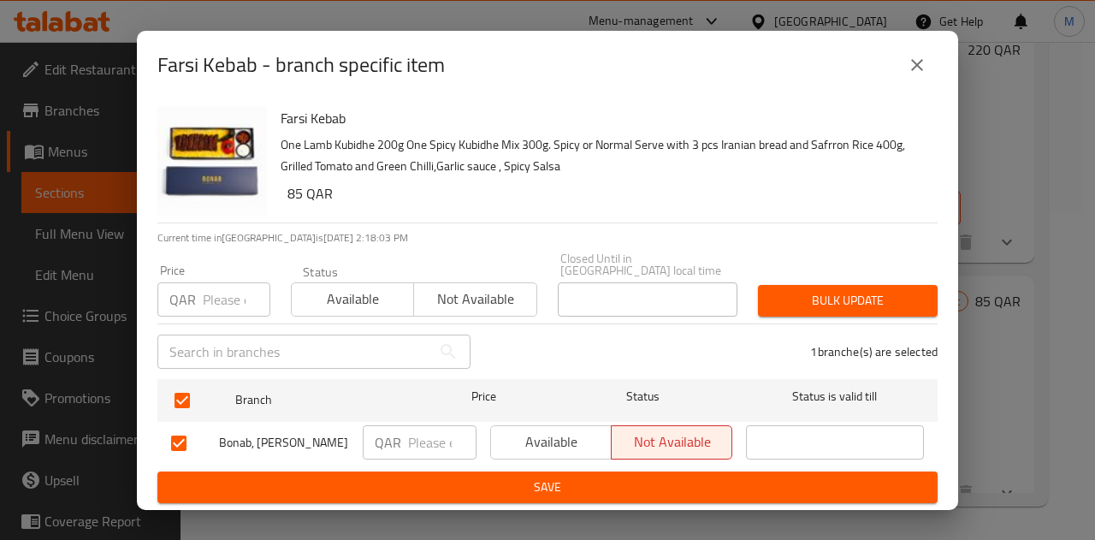
click at [583, 438] on span "Available" at bounding box center [551, 441] width 107 height 25
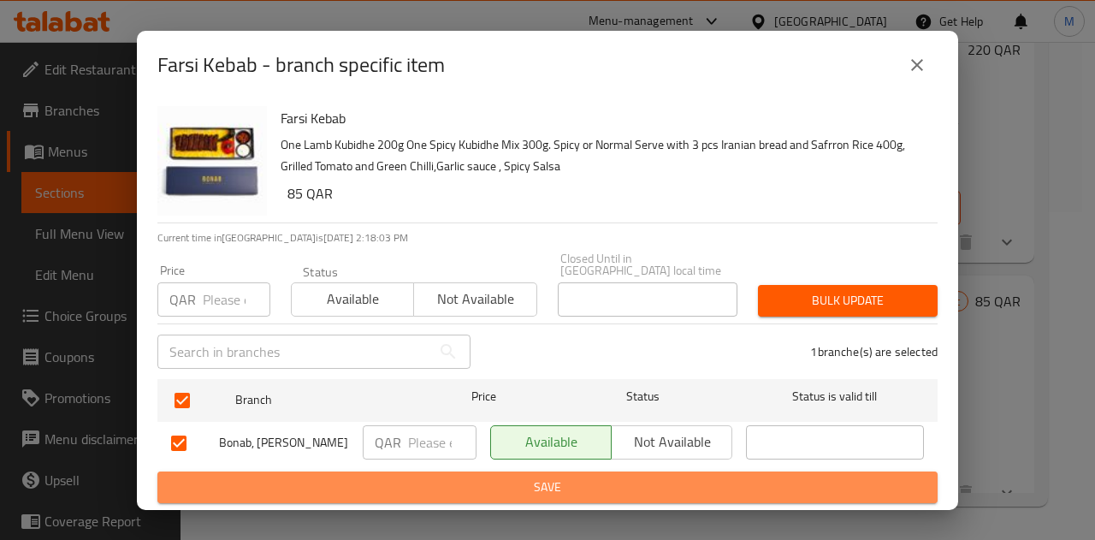
click at [588, 482] on span "Save" at bounding box center [547, 486] width 753 height 21
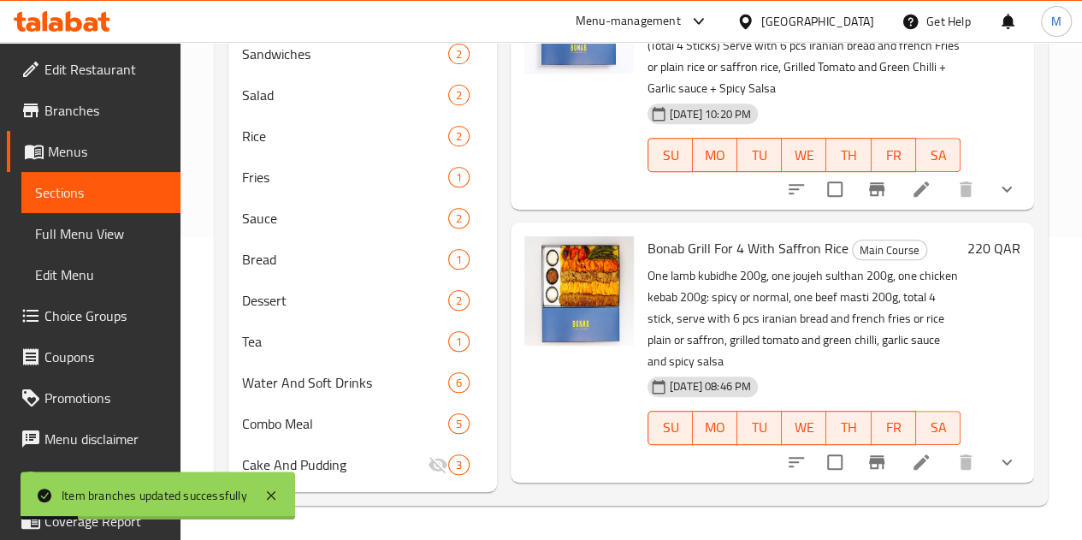
scroll to position [3344, 0]
